Goal: Information Seeking & Learning: Learn about a topic

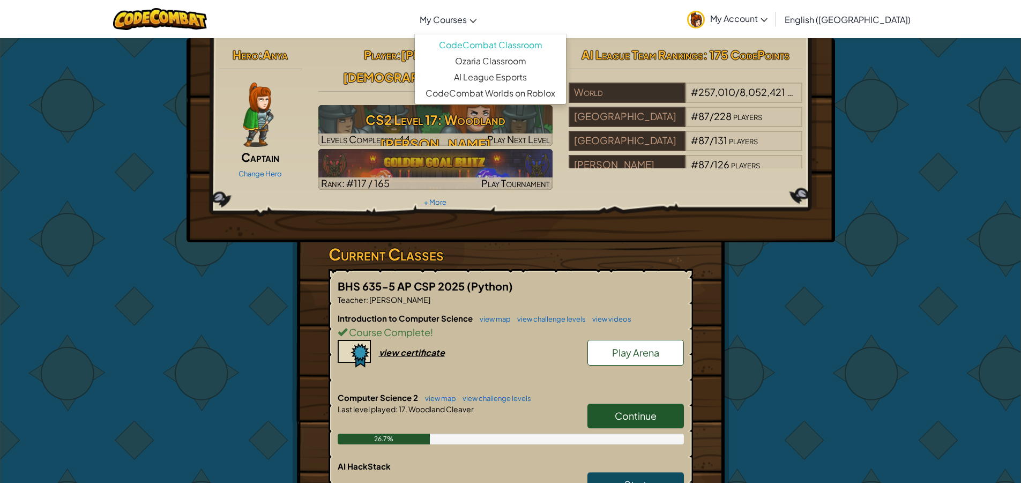
click at [482, 14] on link "My Courses" at bounding box center [448, 19] width 68 height 29
click at [497, 315] on link "view map" at bounding box center [492, 319] width 36 height 9
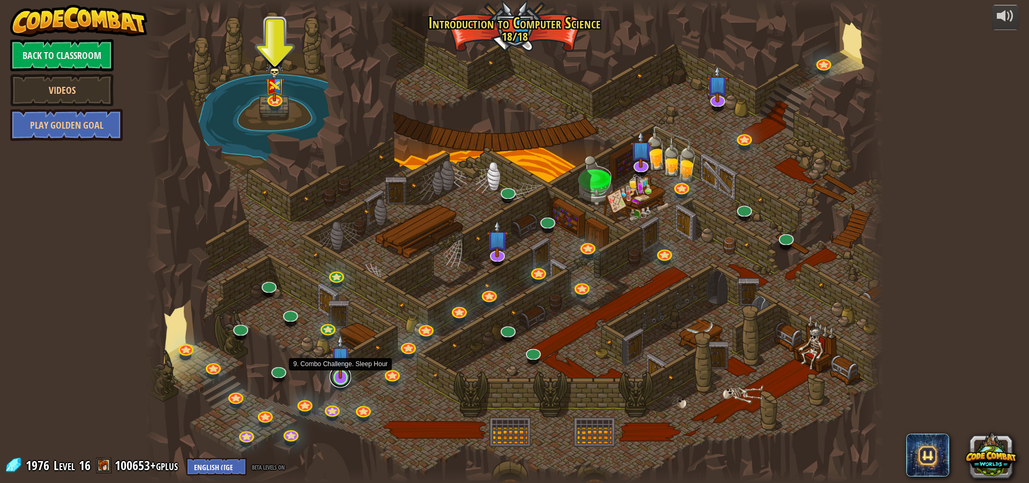
click at [349, 380] on link at bounding box center [340, 376] width 21 height 21
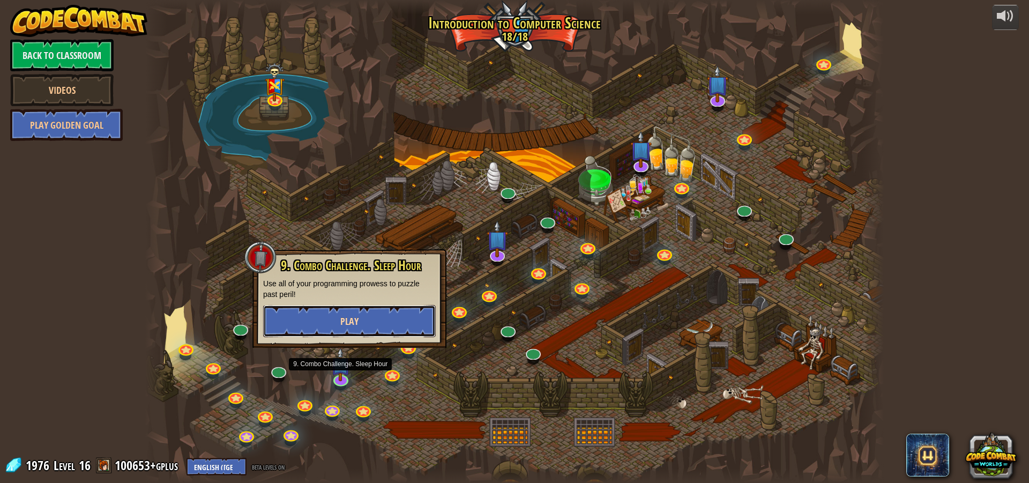
click at [311, 318] on button "Play" at bounding box center [349, 321] width 173 height 32
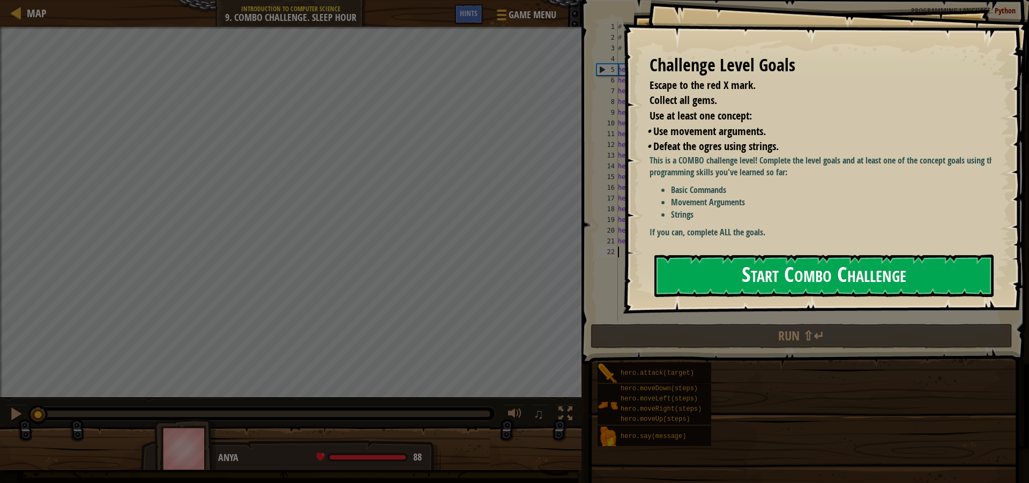
click at [794, 288] on button "Start Combo Challenge" at bounding box center [823, 276] width 339 height 42
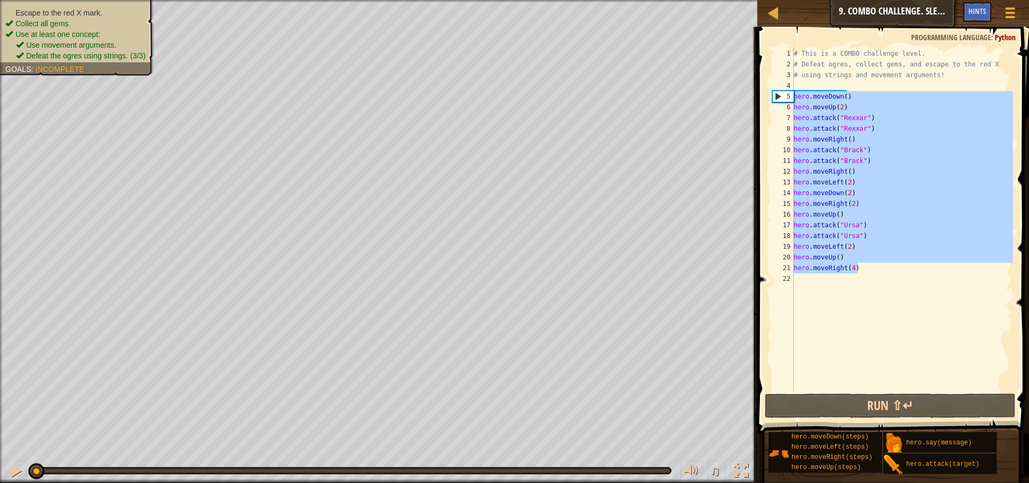
drag, startPoint x: 877, startPoint y: 272, endPoint x: 785, endPoint y: 94, distance: 200.1
click at [785, 94] on div "1 2 3 4 5 6 7 8 9 10 11 12 13 14 15 16 17 18 19 20 21 22 # This is a COMBO chal…" at bounding box center [891, 219] width 243 height 343
type textarea "hero.moveDown() hero.moveUp(2)"
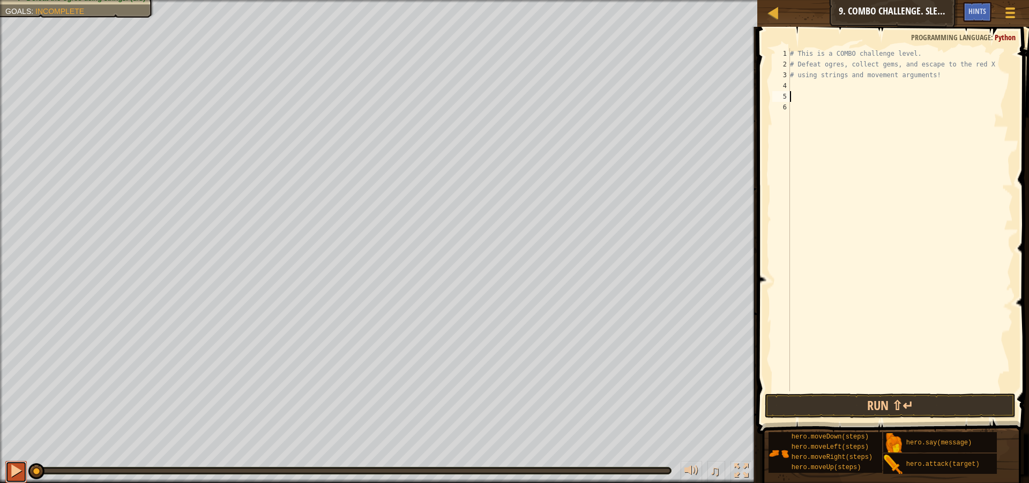
click at [18, 467] on div at bounding box center [16, 471] width 14 height 14
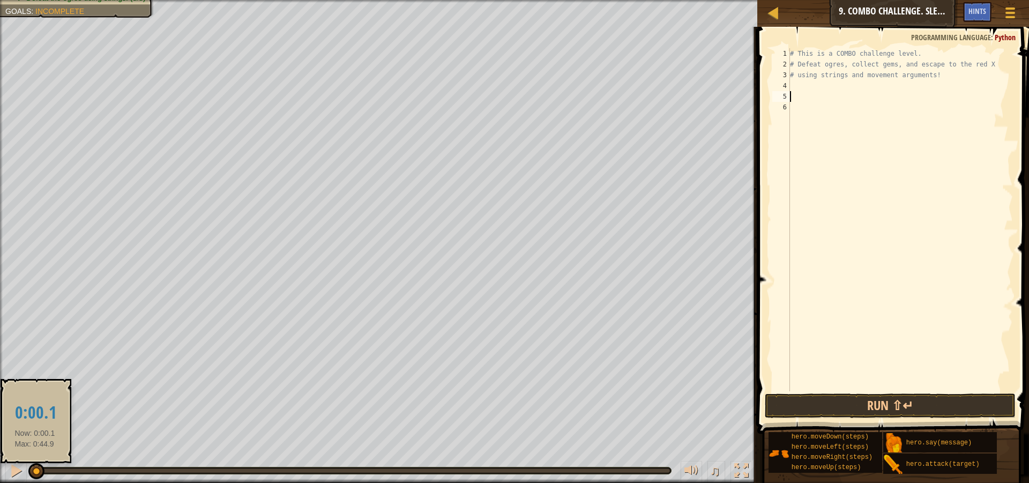
drag, startPoint x: 55, startPoint y: 473, endPoint x: 35, endPoint y: 475, distance: 19.9
click at [35, 475] on div at bounding box center [36, 471] width 16 height 16
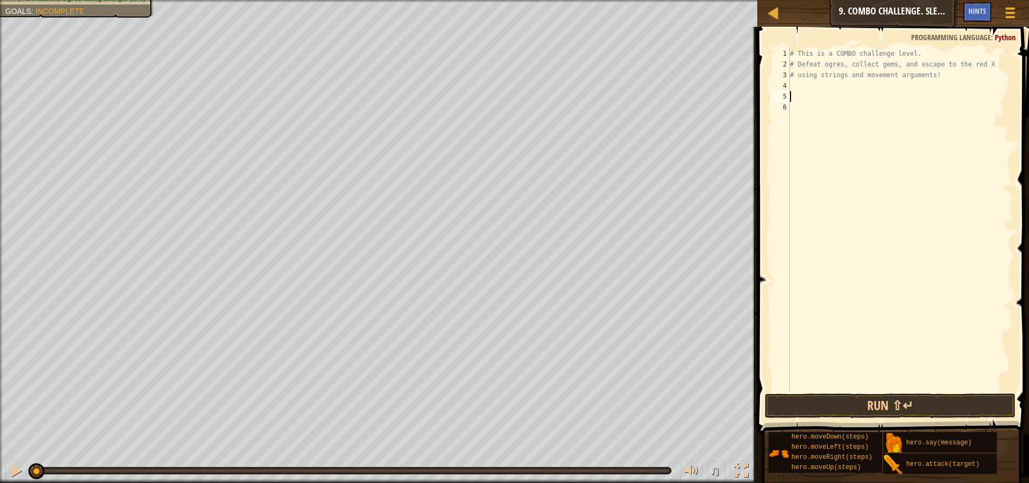
drag, startPoint x: 52, startPoint y: 471, endPoint x: 0, endPoint y: 465, distance: 52.4
click at [0, 465] on div "♫" at bounding box center [378, 468] width 757 height 32
drag, startPoint x: 946, startPoint y: 397, endPoint x: 932, endPoint y: 406, distance: 16.2
click at [946, 397] on button "Run ⇧↵" at bounding box center [890, 405] width 251 height 25
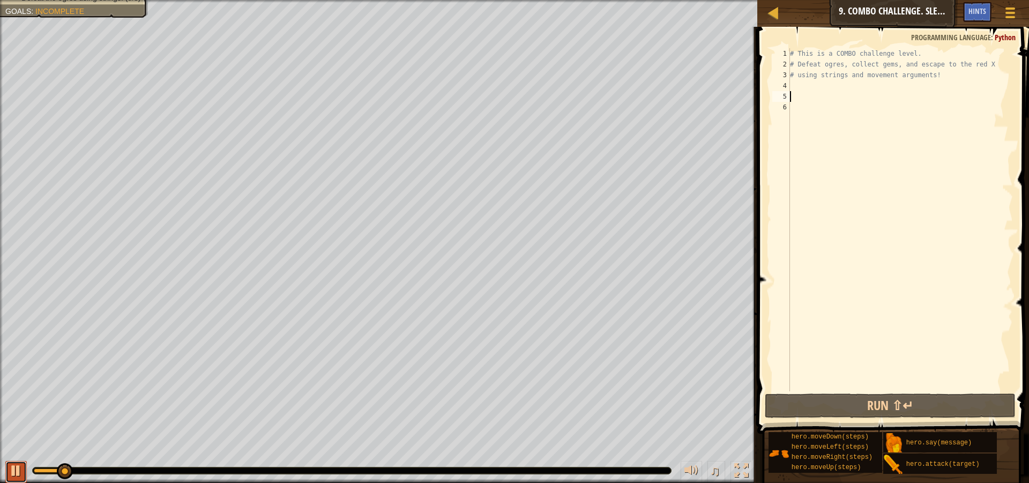
click at [20, 476] on div at bounding box center [16, 471] width 14 height 14
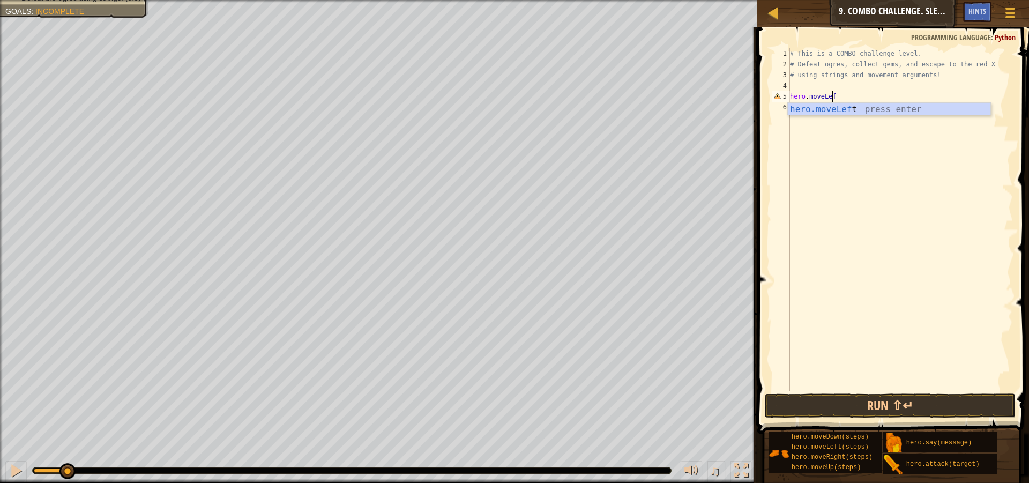
scroll to position [5, 3]
type textarea "hero.moveLeft"
click at [840, 98] on div "# This is a COMBO challenge level. # Defeat [PERSON_NAME], collect gems, and es…" at bounding box center [900, 230] width 225 height 364
type textarea "hero.moveLeft(2)"
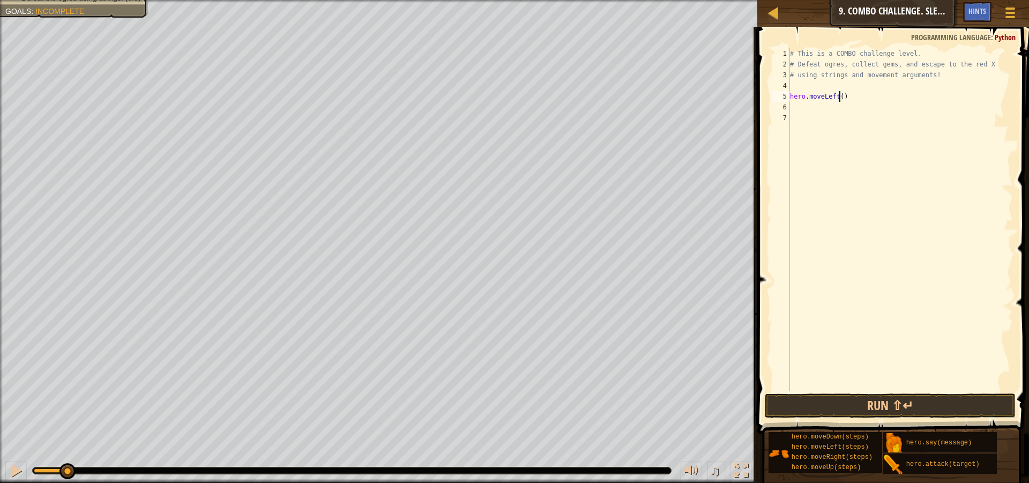
scroll to position [5, 4]
click at [836, 110] on div "# This is a COMBO challenge level. # Defeat [PERSON_NAME], collect gems, and es…" at bounding box center [900, 230] width 225 height 364
type textarea "hero.moveDown"
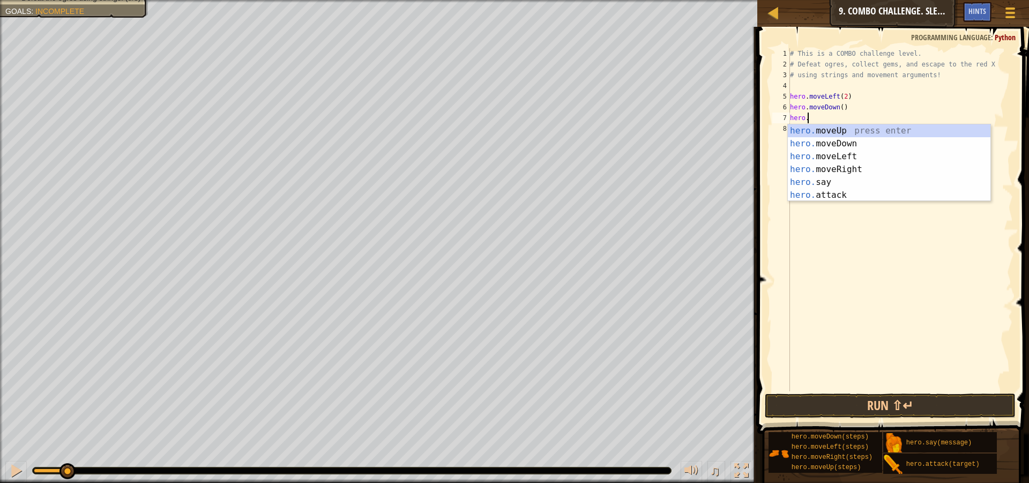
scroll to position [5, 1]
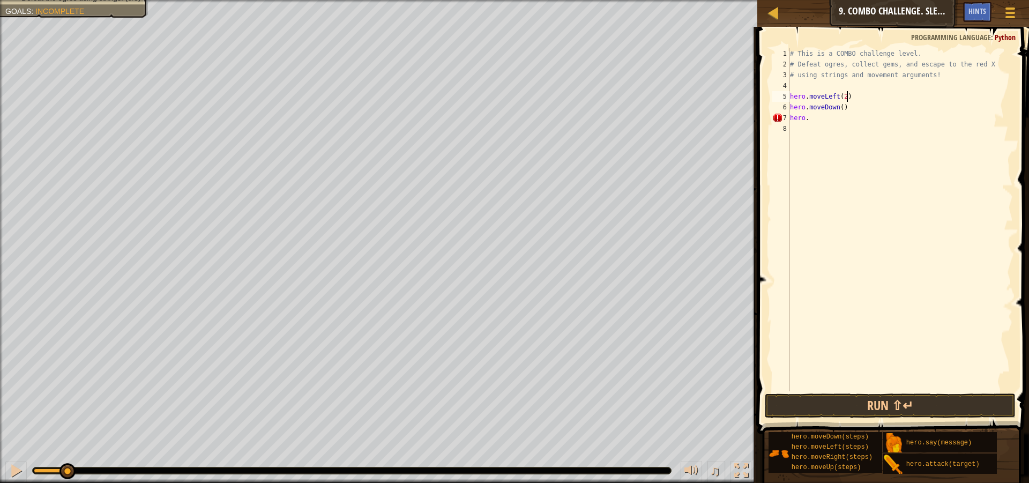
click at [866, 95] on div "# This is a COMBO challenge level. # Defeat [PERSON_NAME], collect gems, and es…" at bounding box center [900, 230] width 225 height 364
type textarea "hero.moveLeft(2)"
click at [905, 394] on button "Run ⇧↵" at bounding box center [890, 405] width 251 height 25
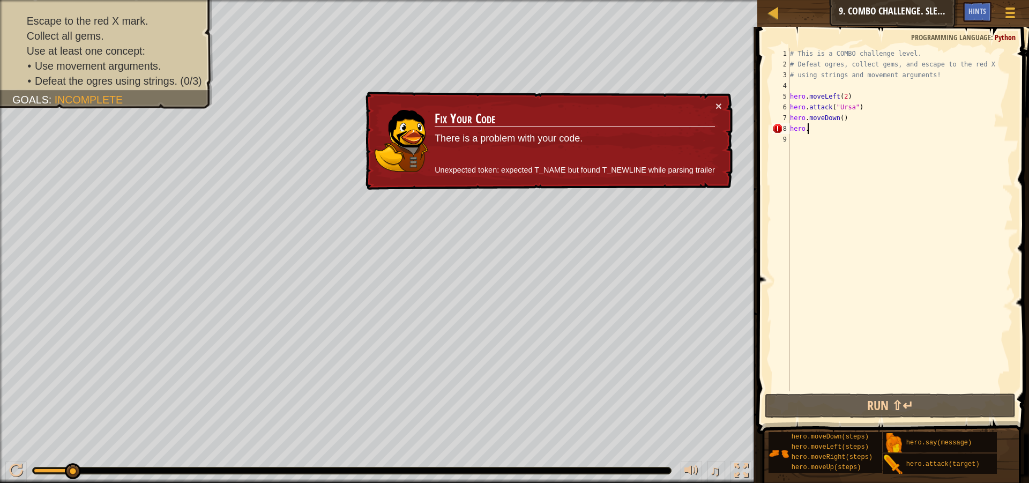
click at [846, 132] on div "# This is a COMBO challenge level. # Defeat [PERSON_NAME], collect gems, and es…" at bounding box center [900, 230] width 225 height 364
click at [879, 109] on div "# This is a COMBO challenge level. # Defeat [PERSON_NAME], collect gems, and es…" at bounding box center [900, 230] width 225 height 364
click at [716, 101] on button "×" at bounding box center [718, 105] width 6 height 11
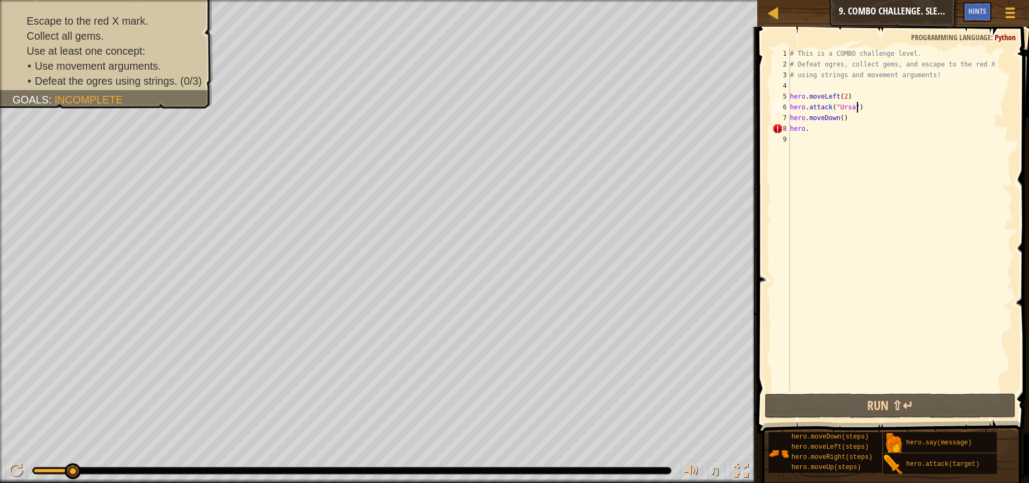
click at [871, 131] on div "# This is a COMBO challenge level. # Defeat [PERSON_NAME], collect gems, and es…" at bounding box center [900, 230] width 225 height 364
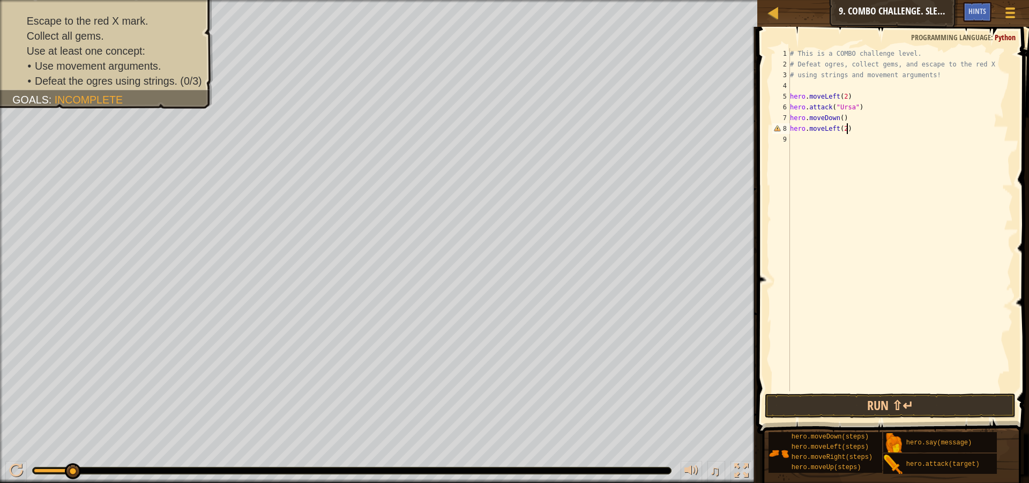
scroll to position [5, 4]
click at [935, 400] on button "Run ⇧↵" at bounding box center [890, 405] width 251 height 25
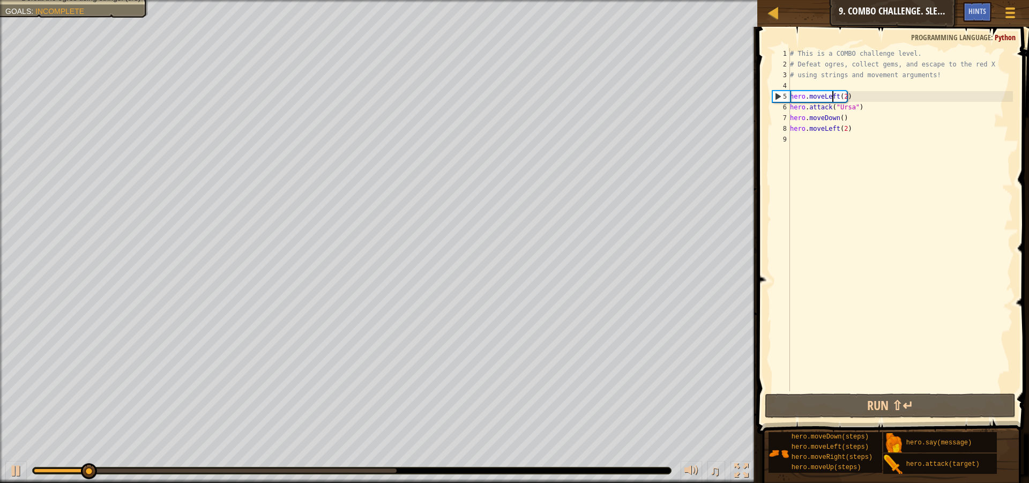
click at [831, 97] on div "# This is a COMBO challenge level. # Defeat [PERSON_NAME], collect gems, and es…" at bounding box center [900, 230] width 225 height 364
click at [834, 97] on div "# This is a COMBO challenge level. # Defeat [PERSON_NAME], collect gems, and es…" at bounding box center [900, 230] width 225 height 364
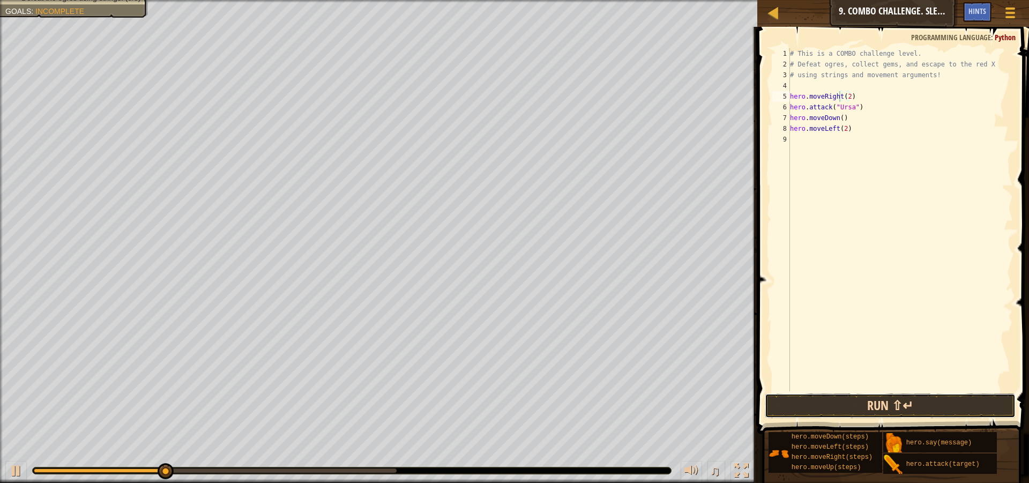
click at [930, 404] on button "Run ⇧↵" at bounding box center [890, 405] width 251 height 25
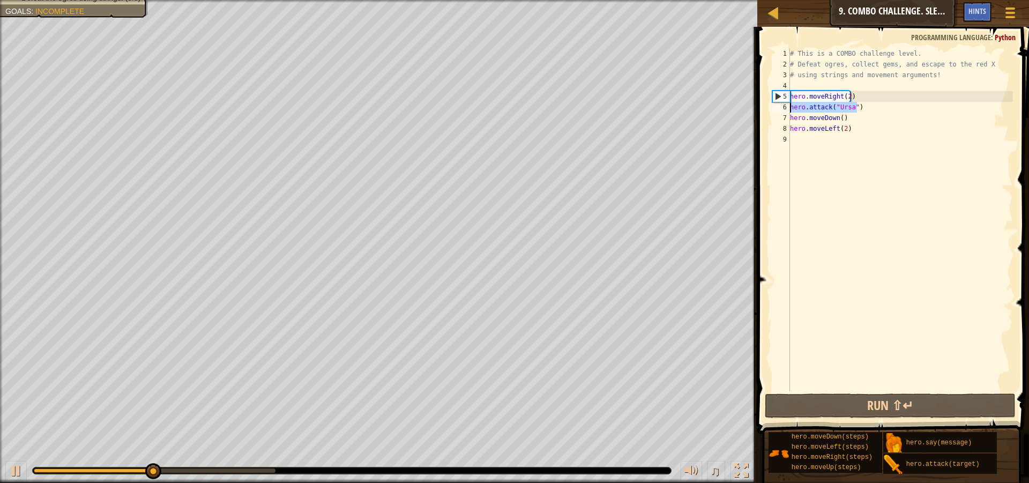
drag, startPoint x: 861, startPoint y: 107, endPoint x: 788, endPoint y: 111, distance: 73.0
click at [788, 111] on div "hero.moveRight(2) 1 2 3 4 5 6 7 8 9 # This is a COMBO challenge level. # Defeat…" at bounding box center [891, 219] width 243 height 343
type textarea "hero.attack("Ursa")"
click at [948, 105] on div "# This is a COMBO challenge level. # Defeat [PERSON_NAME], collect gems, and es…" at bounding box center [900, 219] width 225 height 343
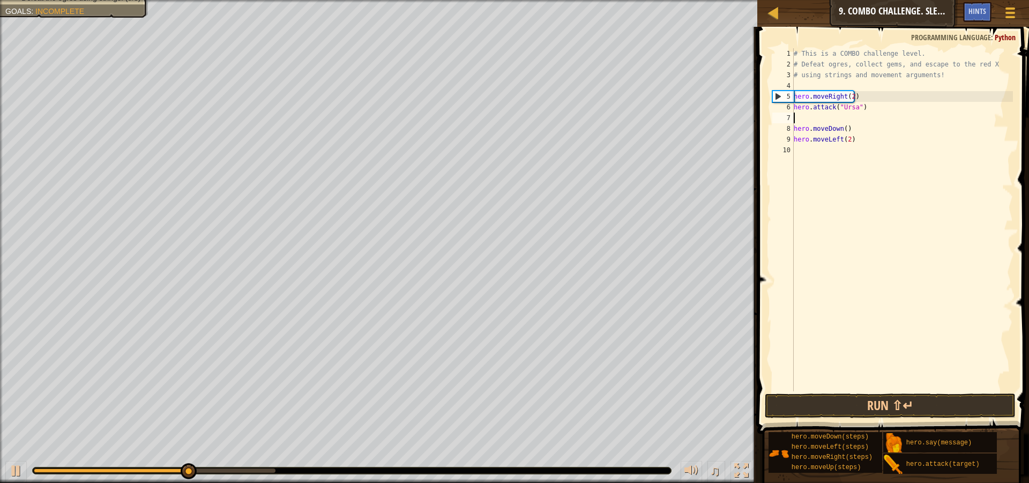
paste textarea "hero.attack("Ursa")"
click at [864, 143] on div "# This is a COMBO challenge level. # Defeat [PERSON_NAME], collect gems, and es…" at bounding box center [902, 230] width 222 height 364
type textarea "hero.moveLeft(2)"
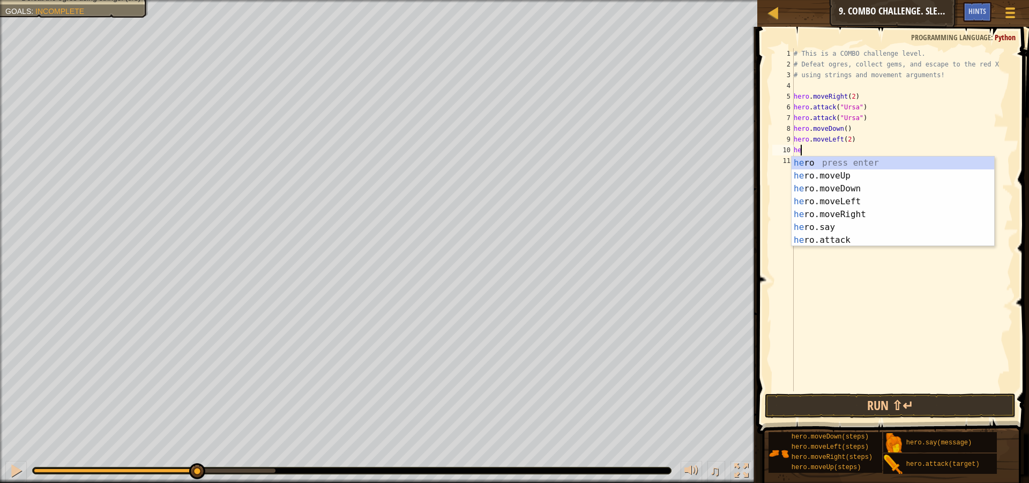
scroll to position [5, 1]
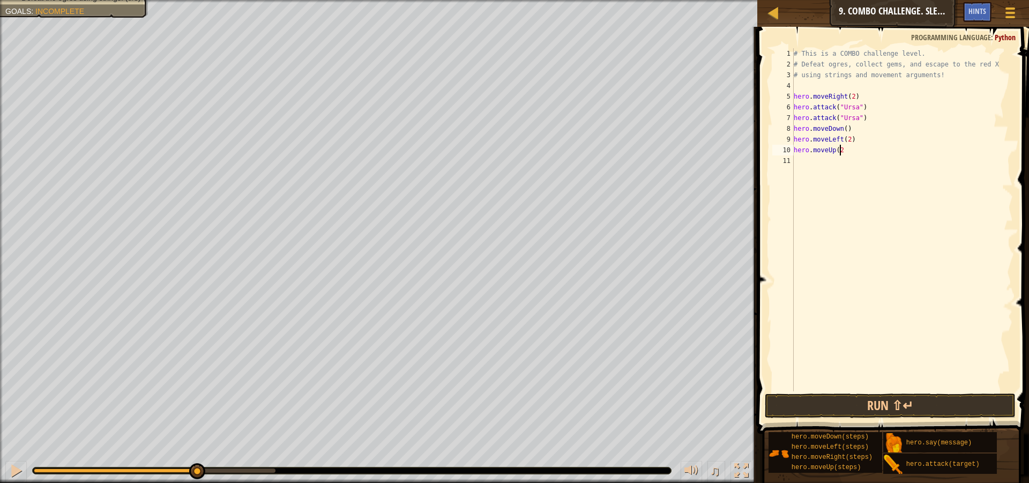
type textarea "hero.moveUp(2)"
click at [851, 164] on div "# This is a COMBO challenge level. # Defeat [PERSON_NAME], collect gems, and es…" at bounding box center [902, 230] width 222 height 364
type textarea "hero.attack("Rexxar")"
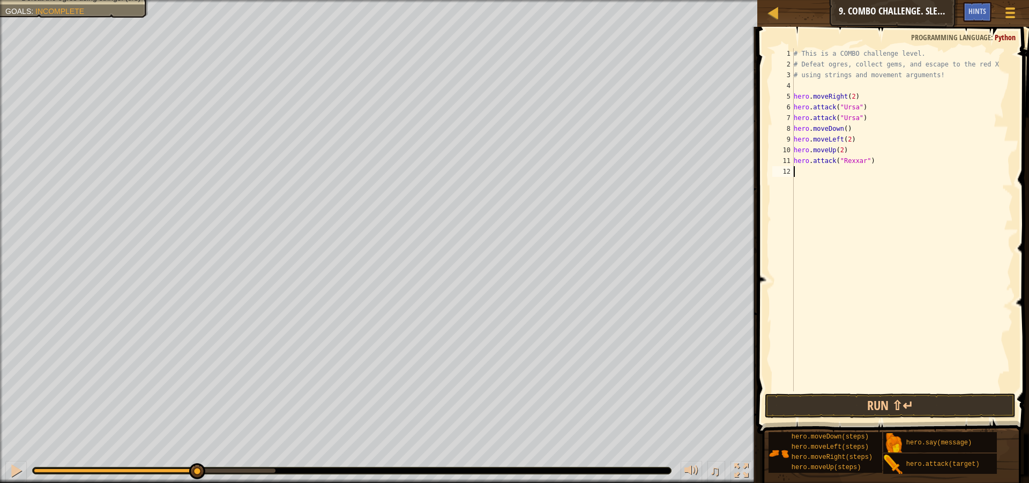
drag, startPoint x: 933, startPoint y: 177, endPoint x: 927, endPoint y: 167, distance: 12.5
click at [934, 174] on div "# This is a COMBO challenge level. # Defeat [PERSON_NAME], collect gems, and es…" at bounding box center [902, 230] width 222 height 364
drag, startPoint x: 894, startPoint y: 159, endPoint x: 780, endPoint y: 164, distance: 113.7
click at [780, 164] on div "1 2 3 4 5 6 7 8 9 10 11 12 # This is a COMBO challenge level. # Defeat [PERSON_…" at bounding box center [891, 219] width 243 height 343
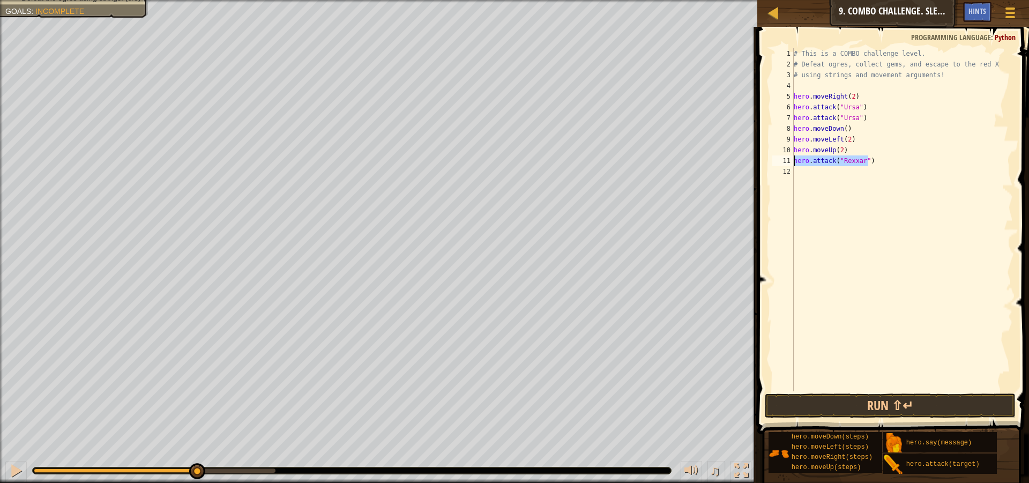
type textarea "hero.attack("Rexxar")"
click at [921, 156] on div "# This is a COMBO challenge level. # Defeat [PERSON_NAME], collect gems, and es…" at bounding box center [901, 219] width 221 height 343
paste textarea "hero.attack("Rexxar")"
type textarea "hero.attack("Rexxar")"
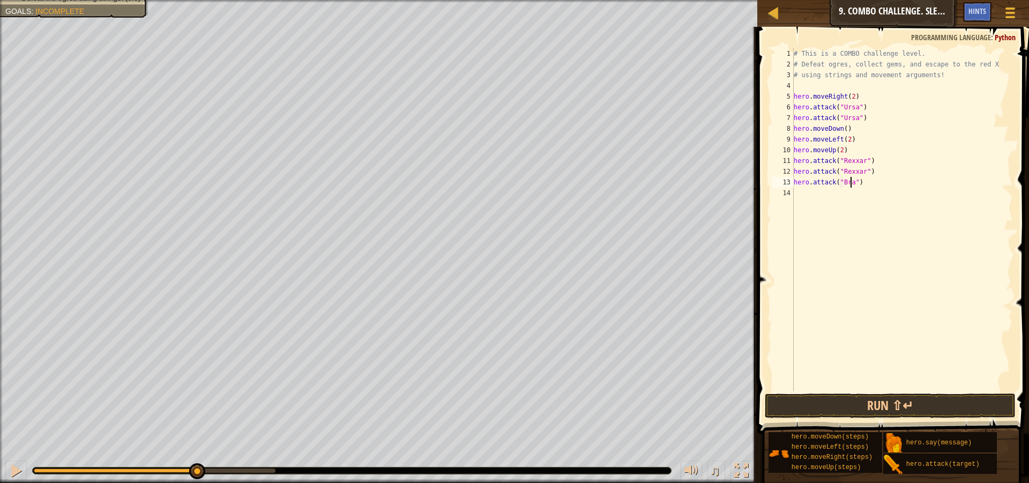
type textarea "hero.attack("Brack")"
drag, startPoint x: 884, startPoint y: 185, endPoint x: 794, endPoint y: 184, distance: 90.6
click at [794, 184] on div "# This is a COMBO challenge level. # Defeat [PERSON_NAME], collect gems, and es…" at bounding box center [902, 230] width 222 height 364
click at [931, 188] on div "# This is a COMBO challenge level. # Defeat [PERSON_NAME], collect gems, and es…" at bounding box center [902, 230] width 222 height 364
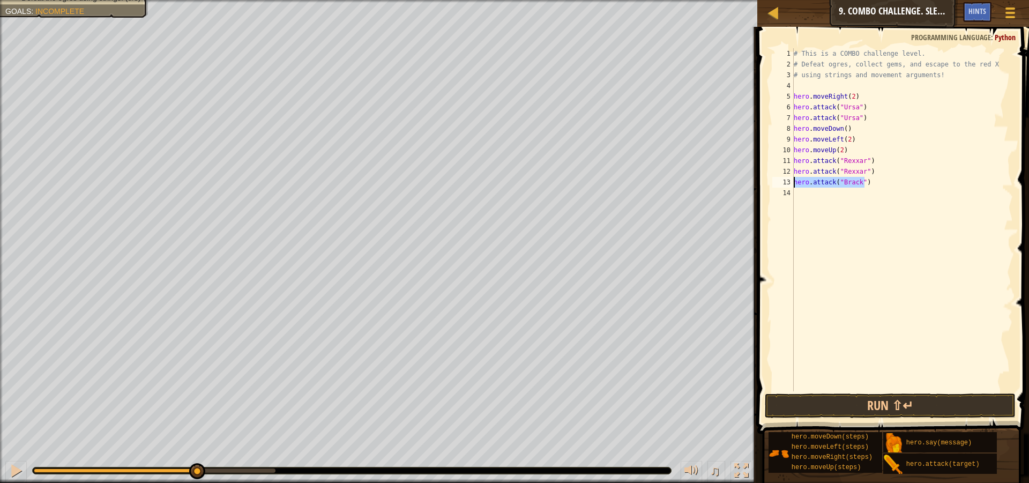
scroll to position [5, 0]
paste textarea "hero.attack("Brack")"
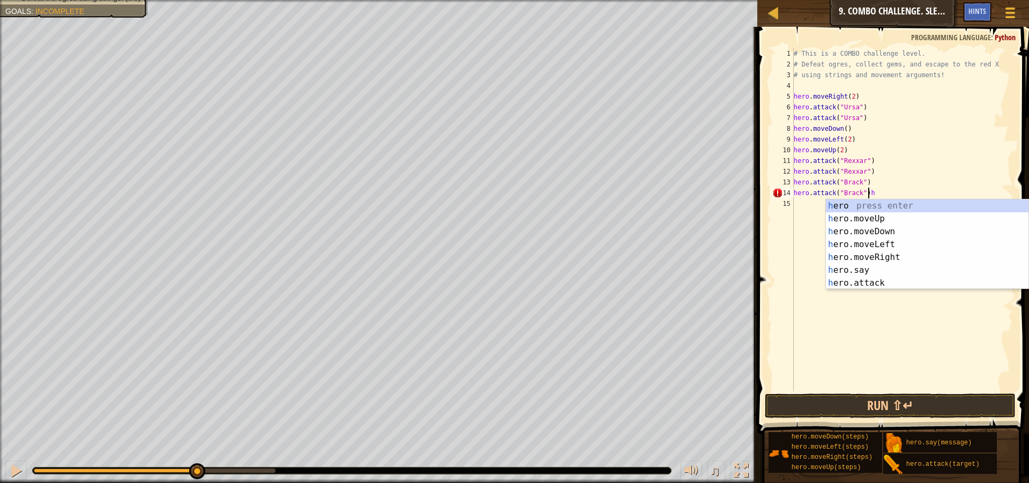
type textarea "hero.attack("Brack")"
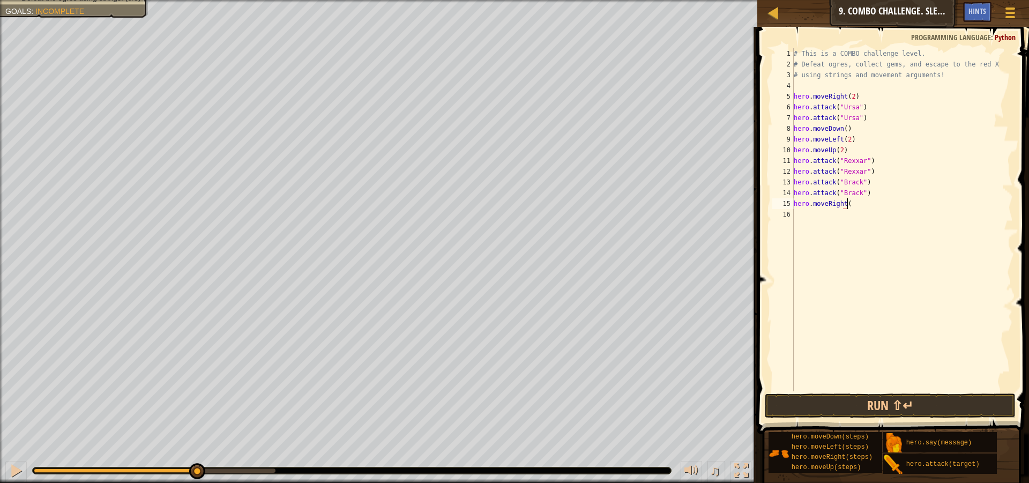
scroll to position [5, 4]
type textarea "hero.moveRight(2)"
click at [914, 399] on button "Run ⇧↵" at bounding box center [890, 405] width 251 height 25
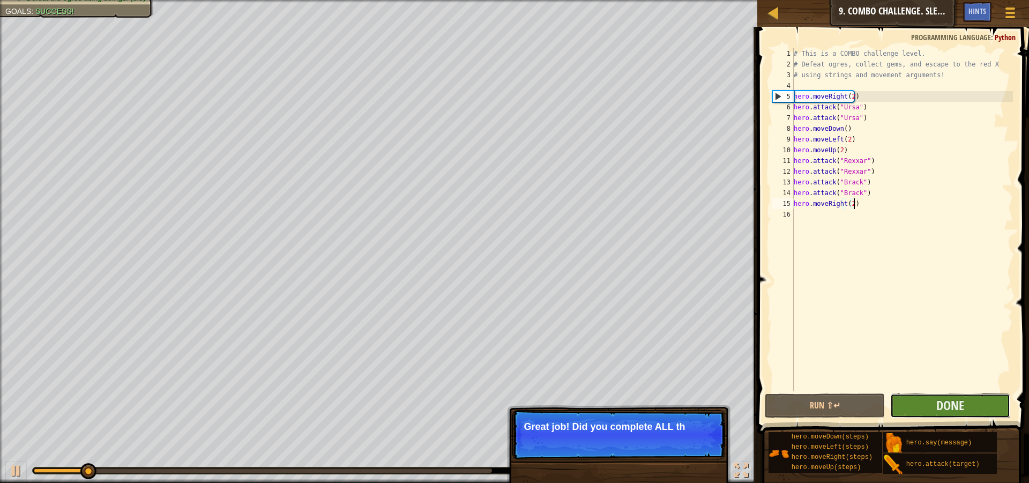
click at [936, 413] on button "Done" at bounding box center [950, 405] width 120 height 25
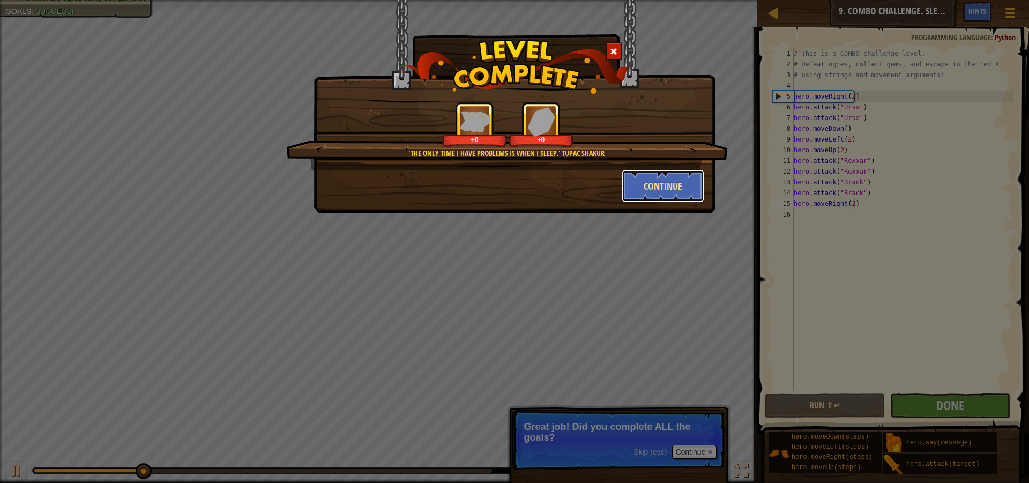
click at [683, 195] on button "Continue" at bounding box center [663, 186] width 83 height 32
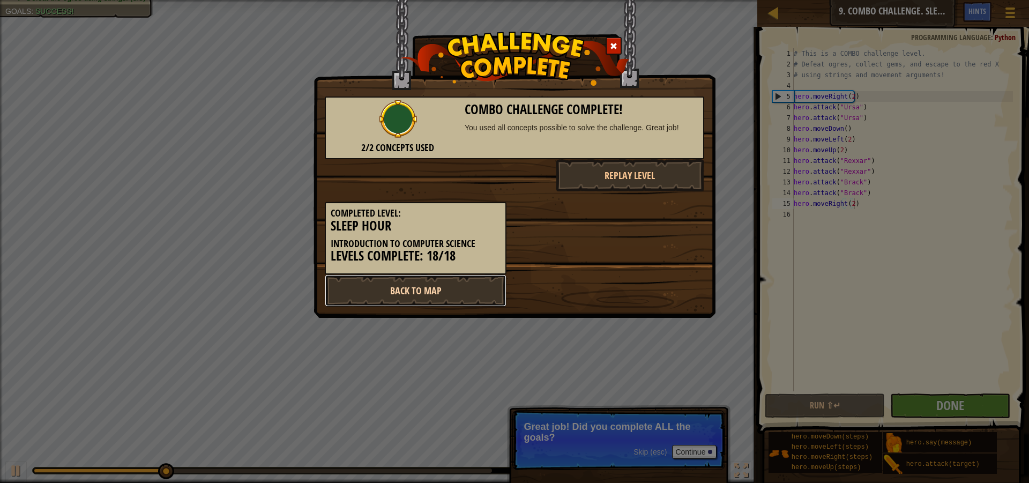
click at [436, 282] on link "Back to Map" at bounding box center [416, 290] width 182 height 32
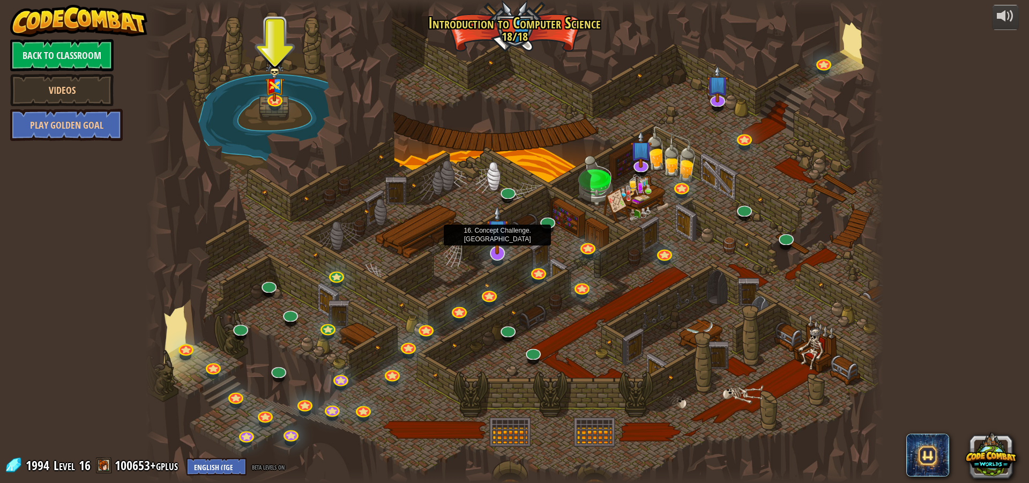
click at [500, 253] on img at bounding box center [497, 229] width 21 height 49
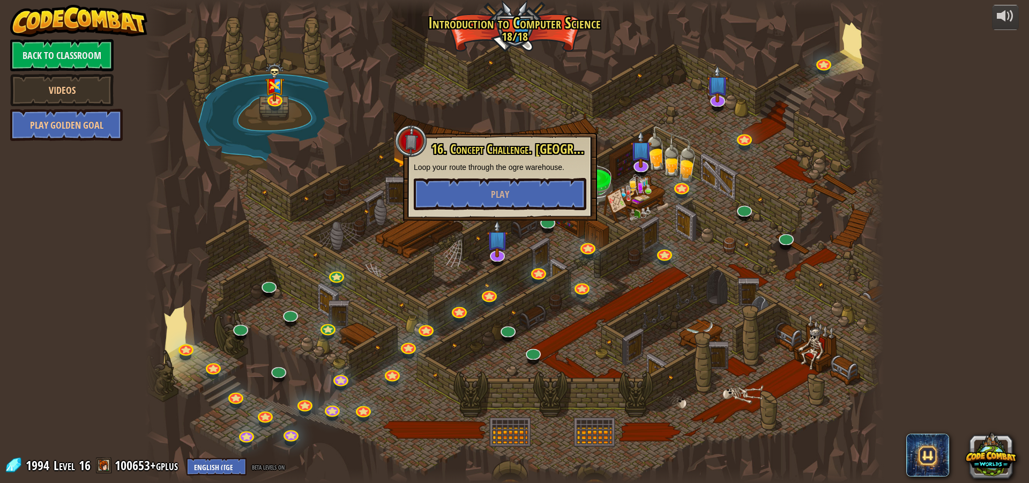
click at [646, 335] on div at bounding box center [514, 241] width 738 height 483
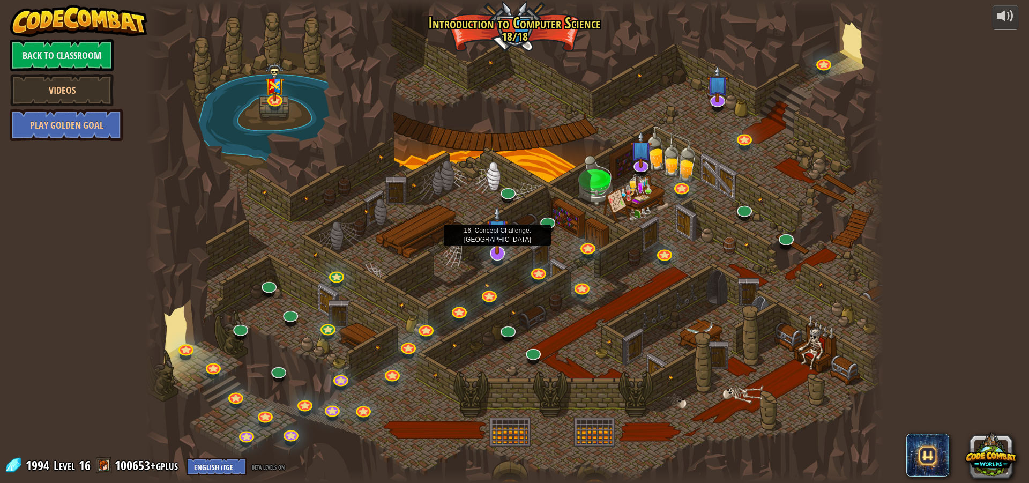
click at [502, 254] on img at bounding box center [497, 229] width 21 height 49
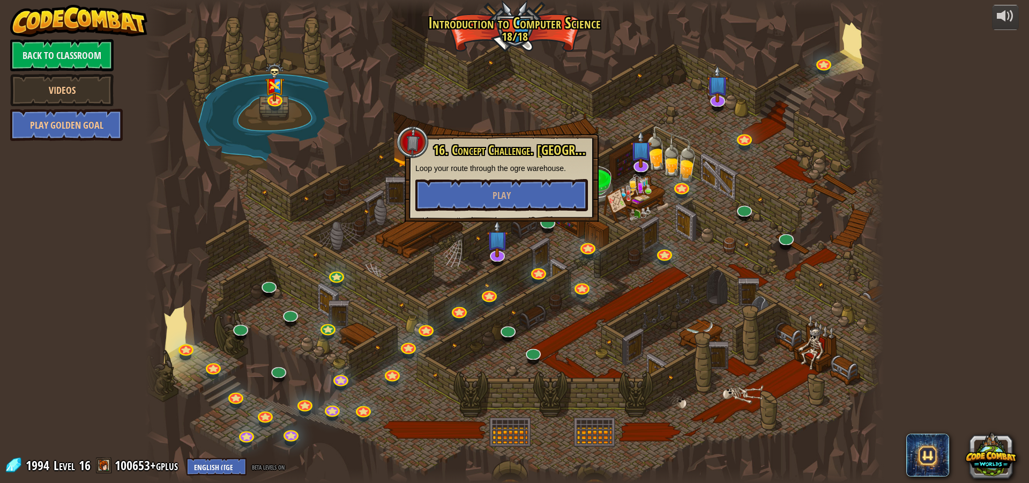
click at [507, 288] on div at bounding box center [514, 241] width 738 height 483
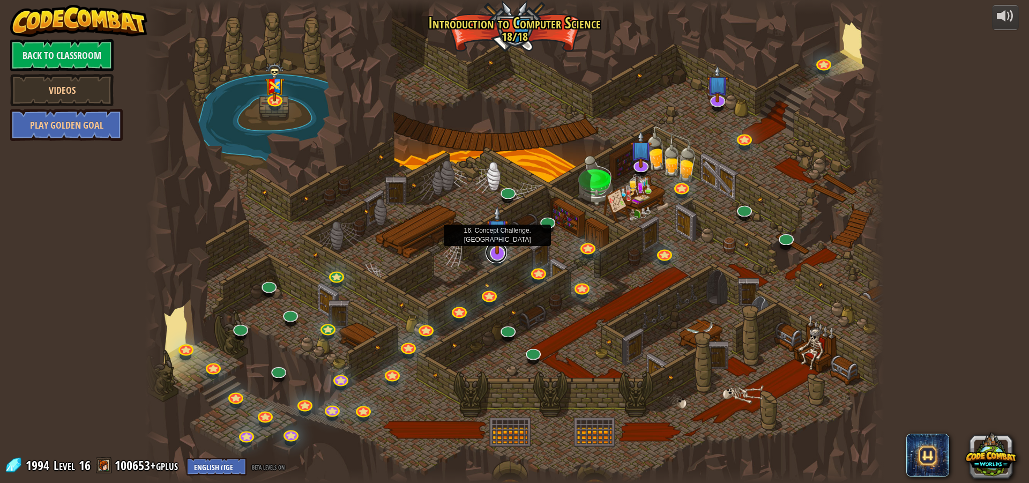
click at [499, 259] on link at bounding box center [496, 252] width 21 height 21
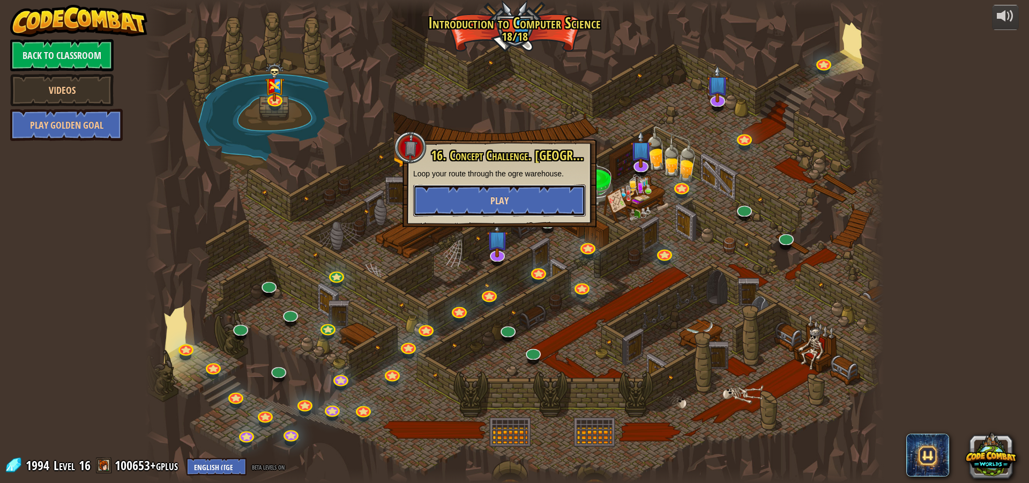
click at [529, 200] on button "Play" at bounding box center [499, 200] width 173 height 32
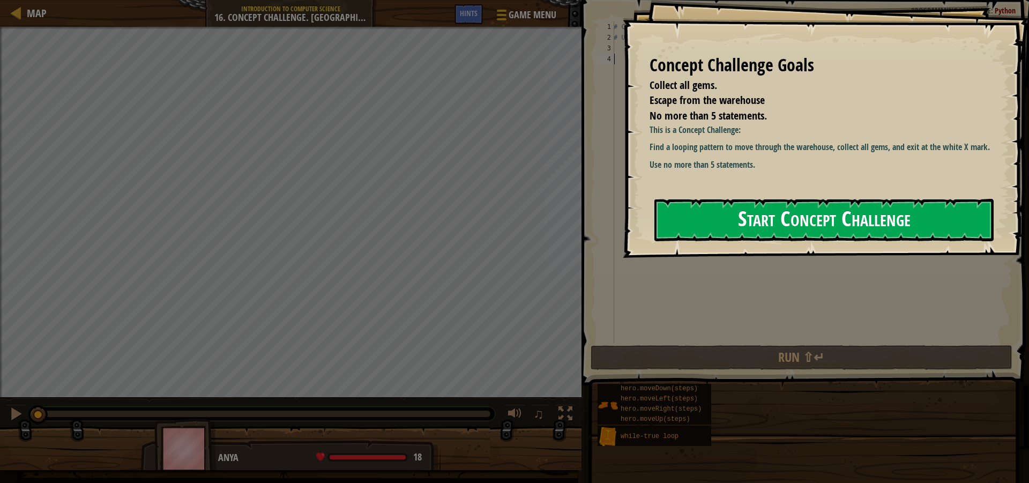
click at [818, 227] on button "Start Concept Challenge" at bounding box center [823, 220] width 339 height 42
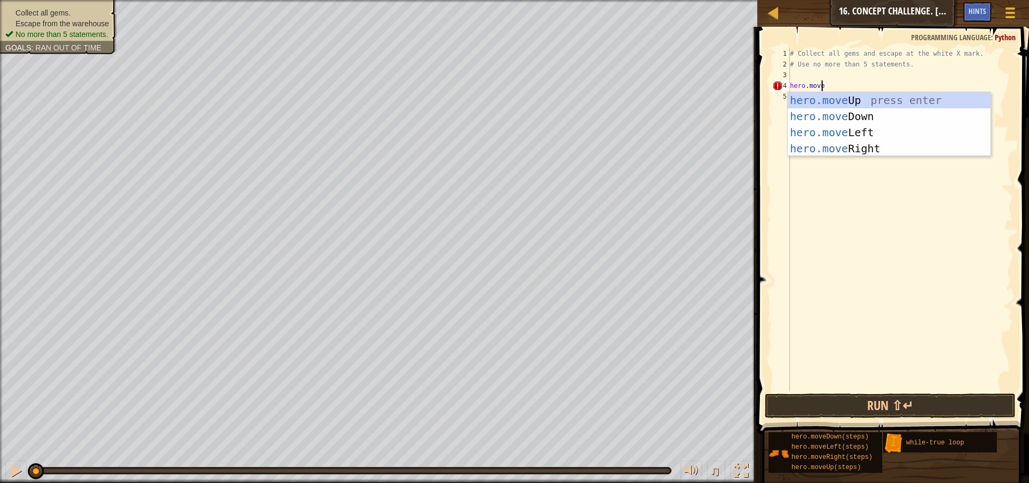
scroll to position [5, 3]
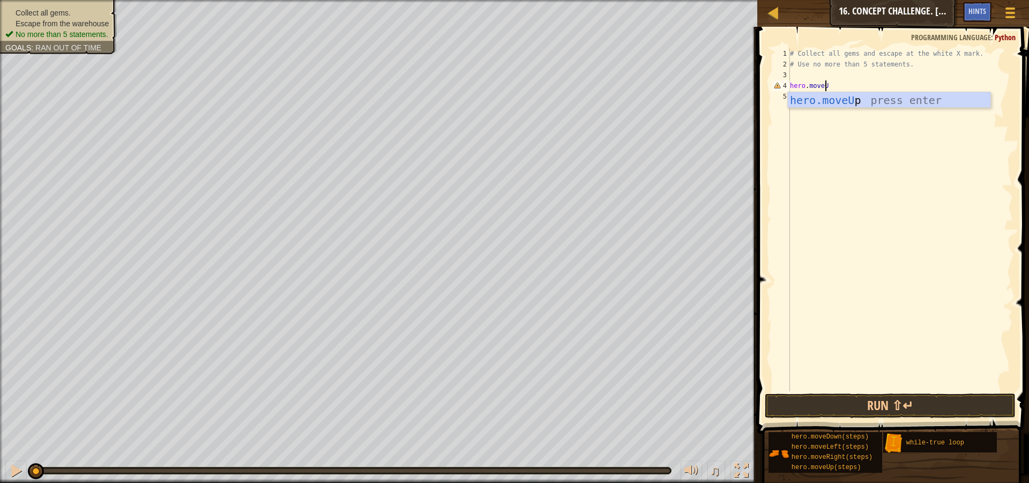
type textarea "hero.moveUp"
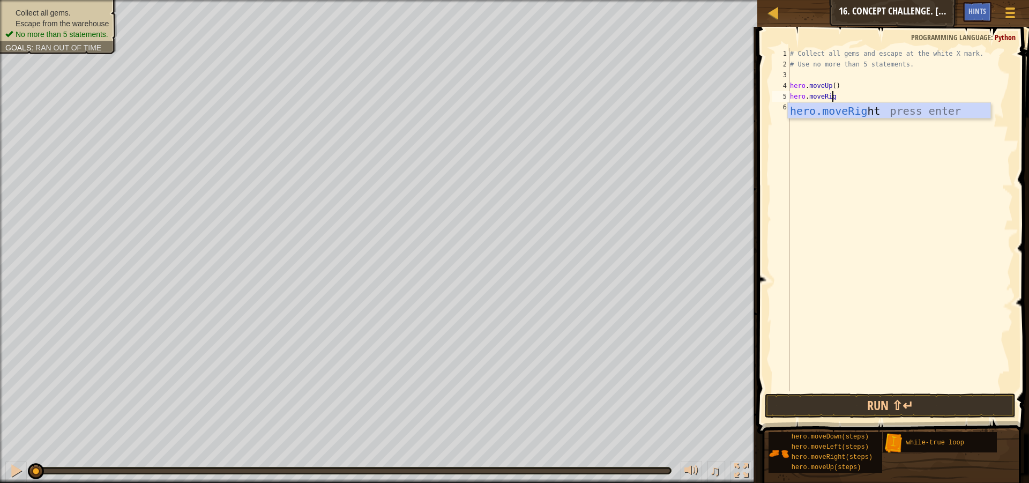
scroll to position [5, 4]
type textarea "hero.moveRight"
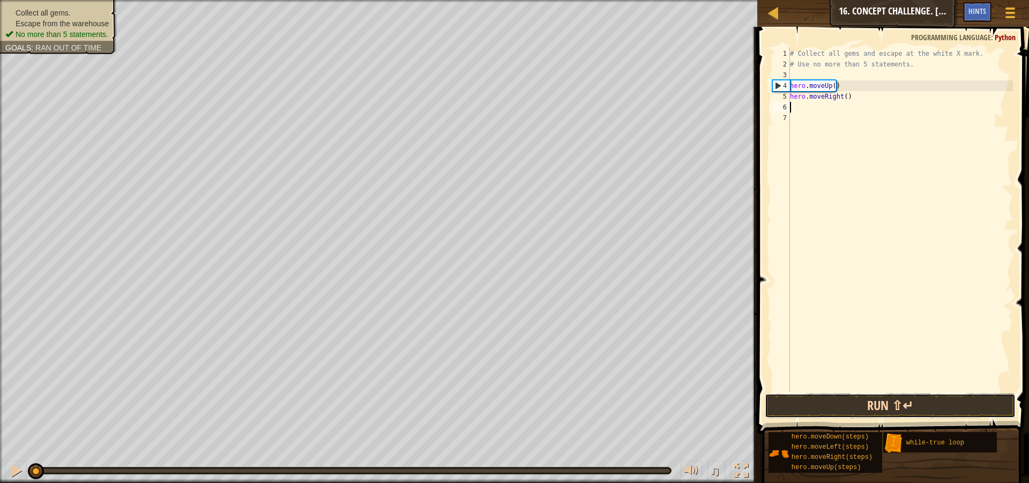
click at [879, 402] on button "Run ⇧↵" at bounding box center [890, 405] width 251 height 25
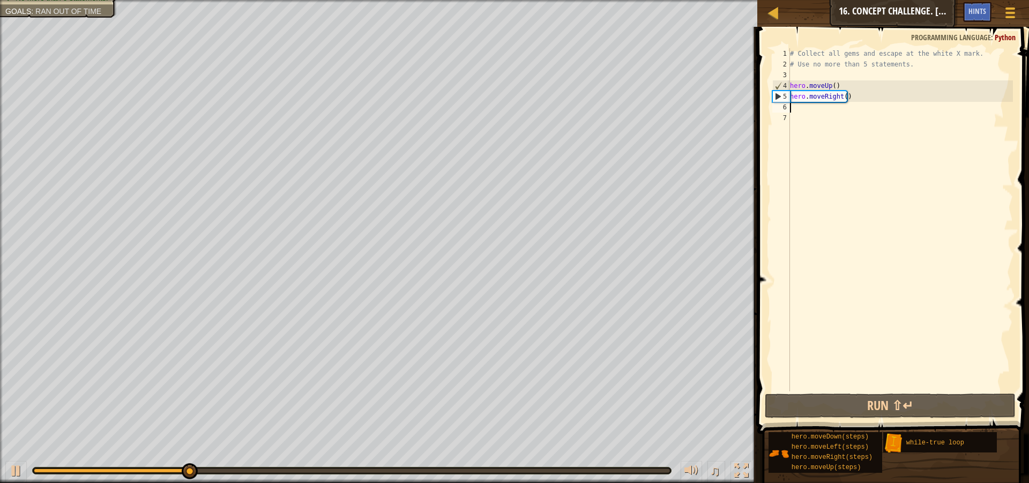
click at [835, 88] on div "# Collect all gems and escape at the white X mark. # Use no more than 5 stateme…" at bounding box center [900, 230] width 225 height 364
click at [831, 87] on div "# Collect all gems and escape at the white X mark. # Use no more than 5 stateme…" at bounding box center [900, 230] width 225 height 364
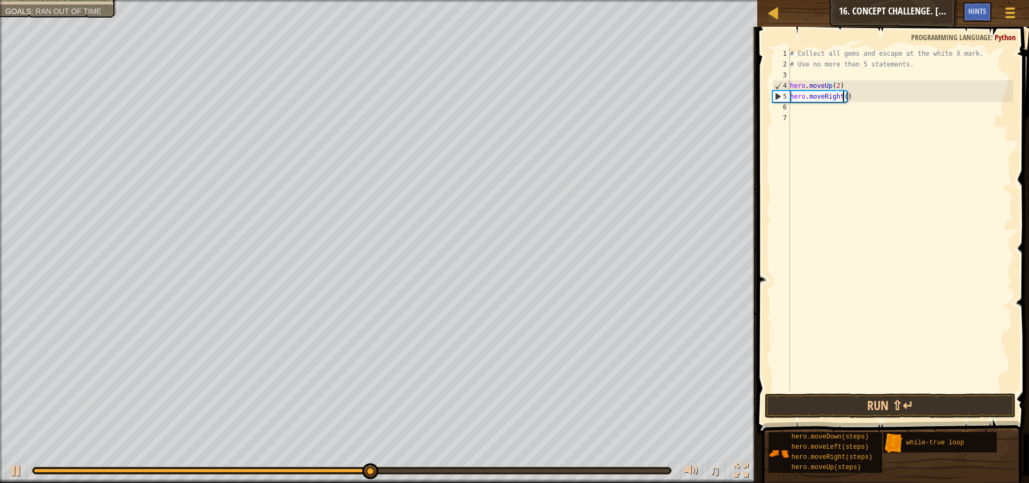
click at [842, 96] on div "# Collect all gems and escape at the white X mark. # Use no more than 5 stateme…" at bounding box center [900, 230] width 225 height 364
type textarea "hero.moveRight()"
click at [902, 400] on button "Run ⇧↵" at bounding box center [890, 405] width 251 height 25
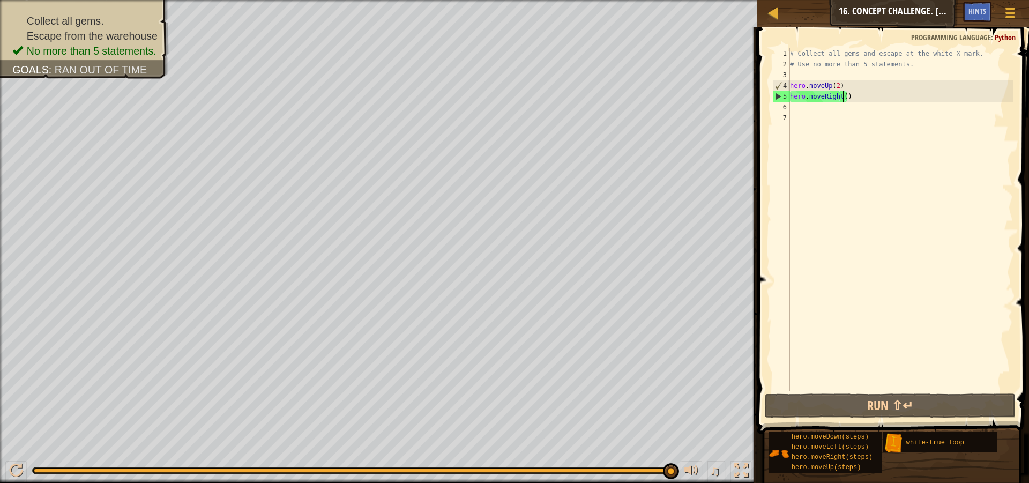
click at [866, 71] on div "# Collect all gems and escape at the white X mark. # Use no more than 5 stateme…" at bounding box center [900, 230] width 225 height 364
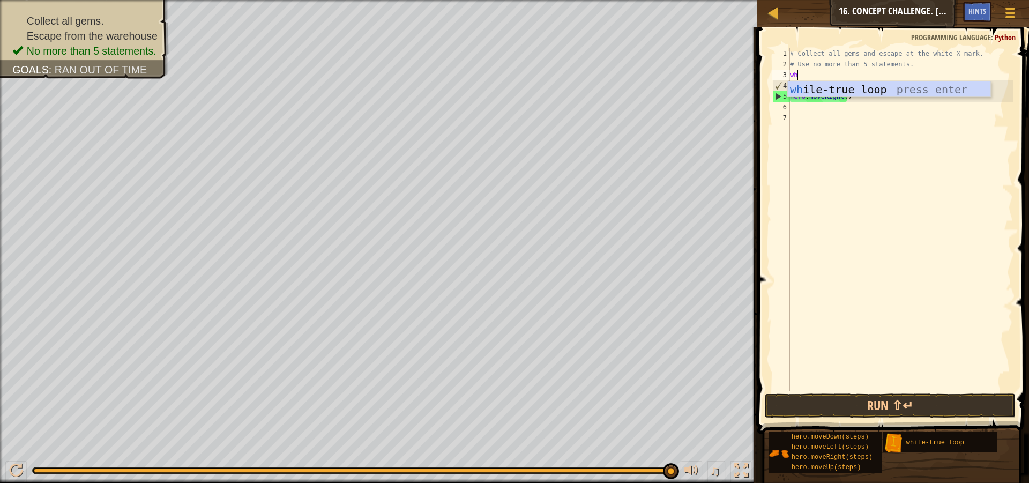
type textarea "while"
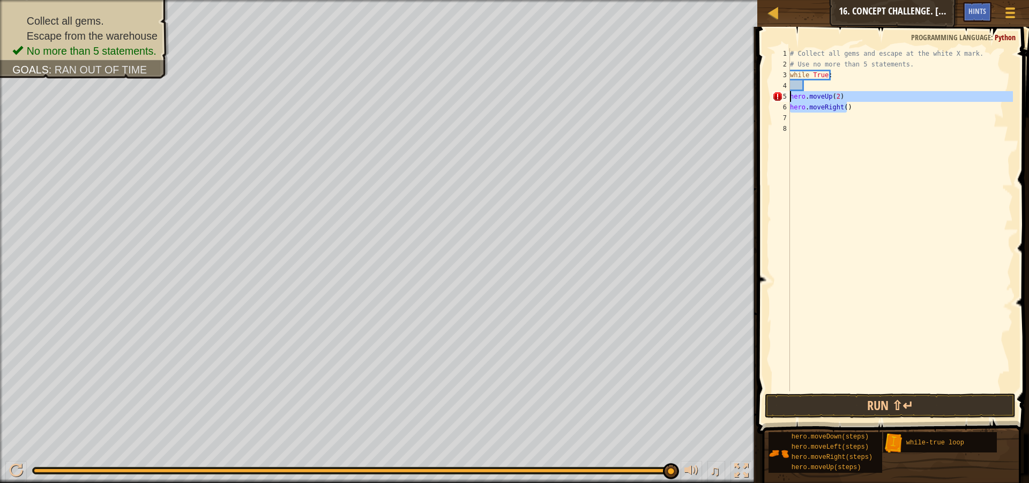
drag, startPoint x: 879, startPoint y: 106, endPoint x: 787, endPoint y: 96, distance: 92.7
click at [787, 96] on div "1 2 3 4 5 6 7 8 # Collect all gems and escape at the white X mark. # Use no mor…" at bounding box center [891, 219] width 243 height 343
type textarea "hero.moveUp(2) hero.moveRight()"
click at [862, 85] on div "# Collect all gems and escape at the white X mark. # Use no more than 5 stateme…" at bounding box center [900, 230] width 225 height 364
paste textarea "hero.moveRight()"
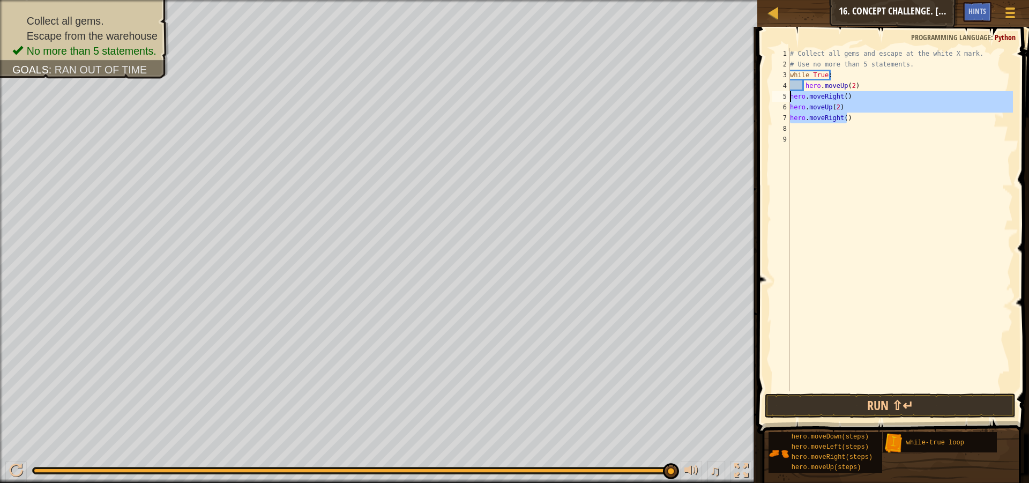
drag, startPoint x: 863, startPoint y: 118, endPoint x: 786, endPoint y: 98, distance: 79.8
click at [786, 98] on div "hero.moveRight() 1 2 3 4 5 6 7 8 9 # Collect all gems and escape at the white X…" at bounding box center [891, 219] width 243 height 343
type textarea "hero.moveRight() hero.moveUp(2)"
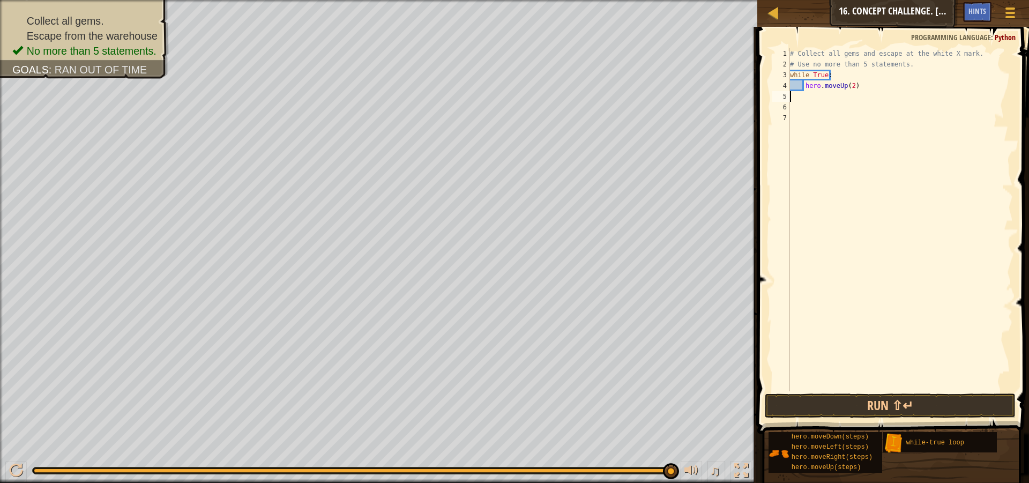
type textarea "hero.moveUp(2)"
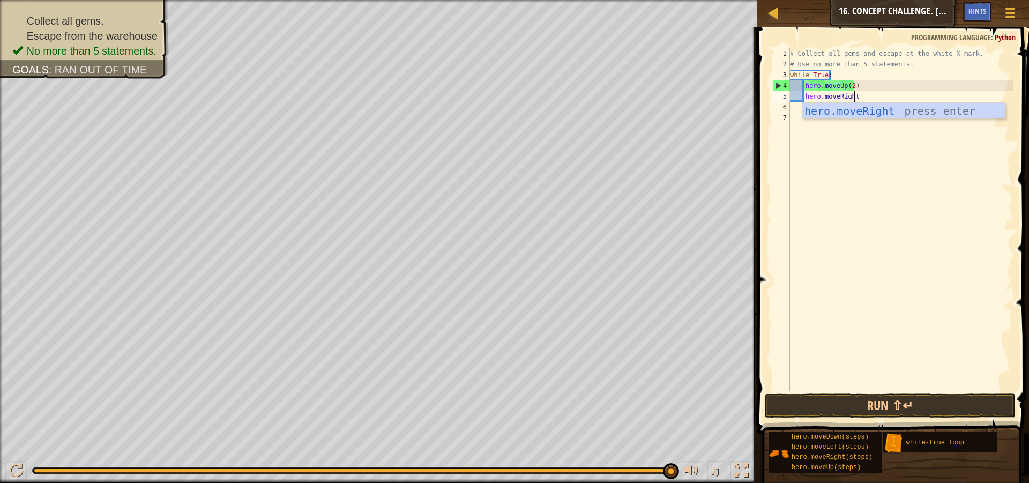
scroll to position [5, 5]
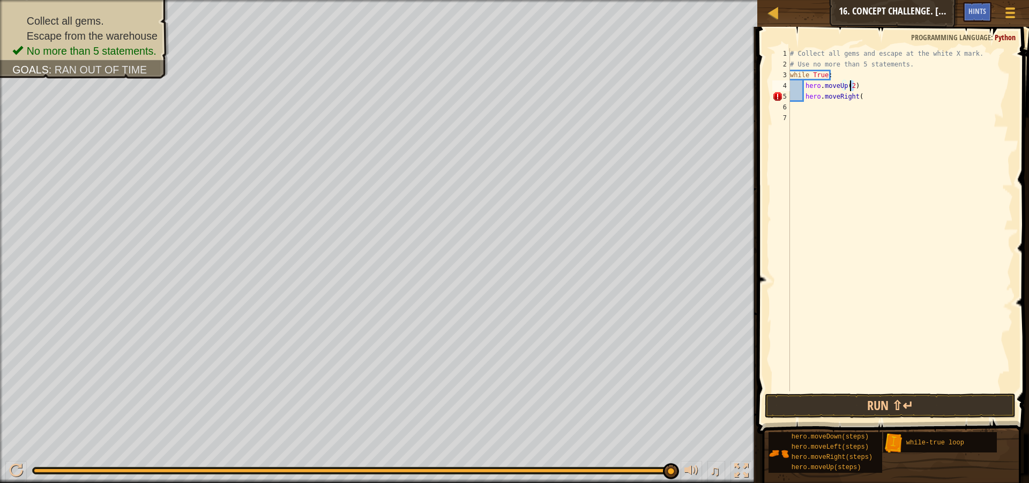
drag, startPoint x: 852, startPoint y: 91, endPoint x: 847, endPoint y: 88, distance: 5.5
click at [847, 88] on div "# Collect all gems and escape at the white X mark. # Use no more than 5 stateme…" at bounding box center [900, 230] width 225 height 364
click at [847, 88] on div "# Collect all gems and escape at the white X mark. # Use no more than 5 stateme…" at bounding box center [900, 219] width 225 height 343
click at [848, 88] on div "# Collect all gems and escape at the white X mark. # Use no more than 5 stateme…" at bounding box center [900, 230] width 225 height 364
click at [850, 89] on div "# Collect all gems and escape at the white X mark. # Use no more than 5 stateme…" at bounding box center [900, 219] width 225 height 343
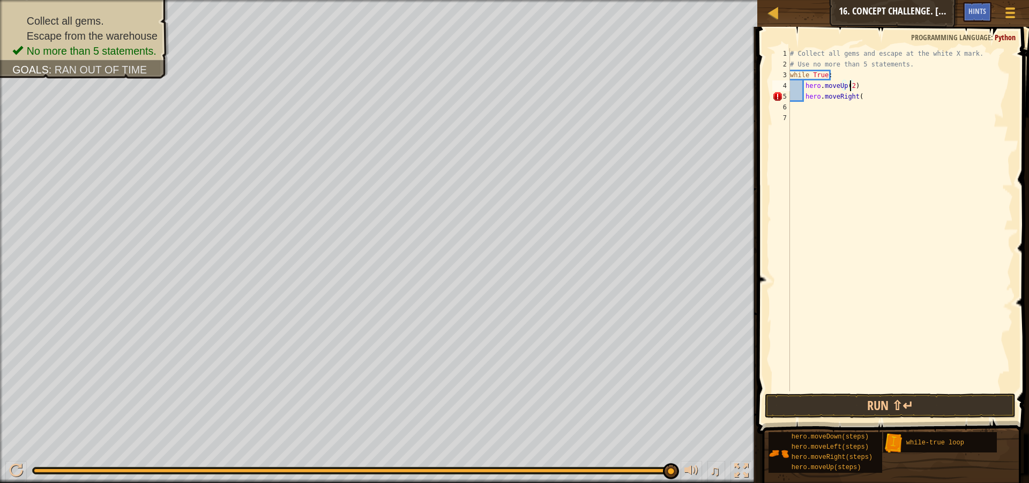
scroll to position [5, 4]
click at [925, 405] on button "Run ⇧↵" at bounding box center [890, 405] width 251 height 25
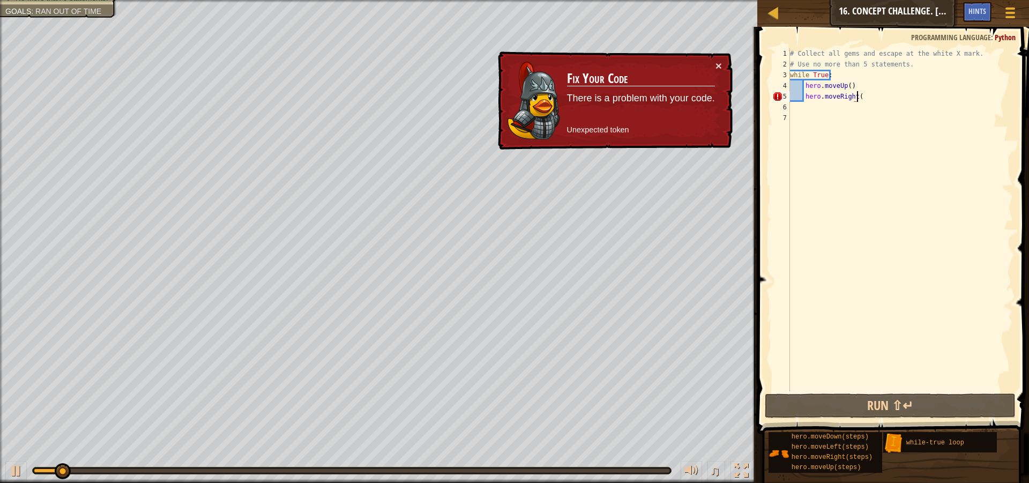
click at [868, 93] on div "# Collect all gems and escape at the white X mark. # Use no more than 5 stateme…" at bounding box center [900, 230] width 225 height 364
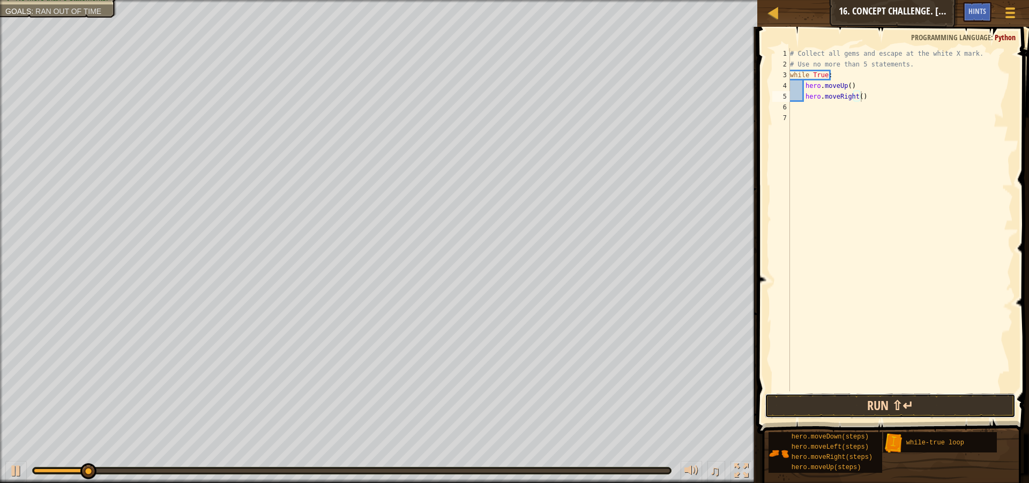
click at [891, 404] on button "Run ⇧↵" at bounding box center [890, 405] width 251 height 25
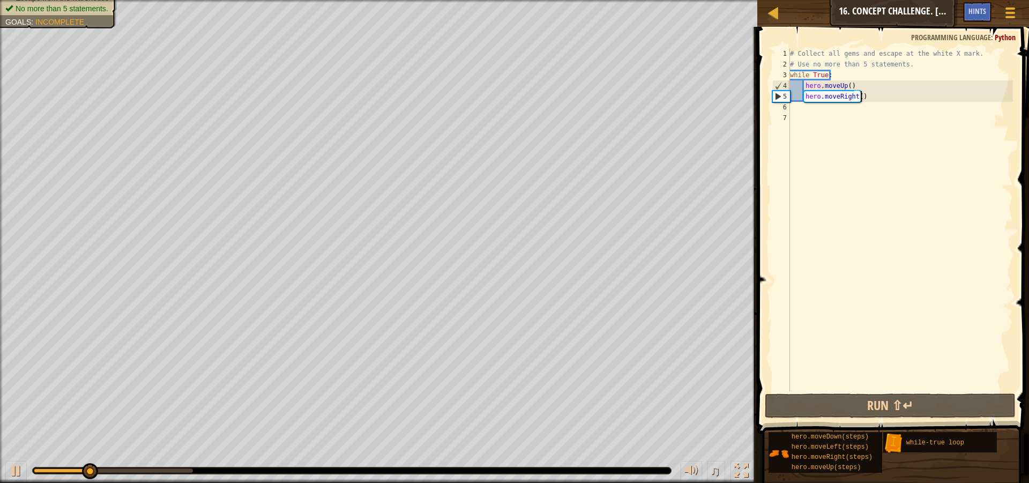
click at [845, 85] on div "# Collect all gems and escape at the white X mark. # Use no more than 5 stateme…" at bounding box center [900, 230] width 225 height 364
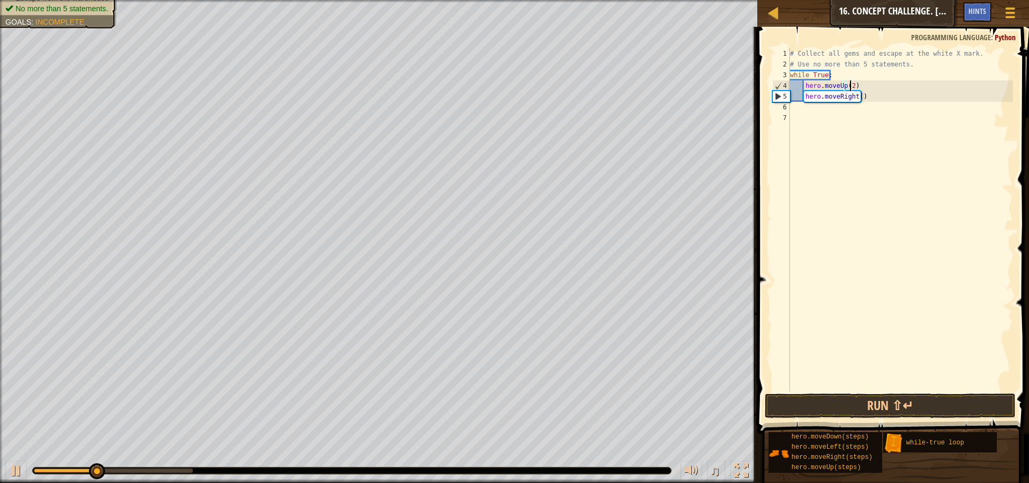
scroll to position [5, 5]
click at [878, 99] on div "# Collect all gems and escape at the white X mark. # Use no more than 5 stateme…" at bounding box center [900, 230] width 225 height 364
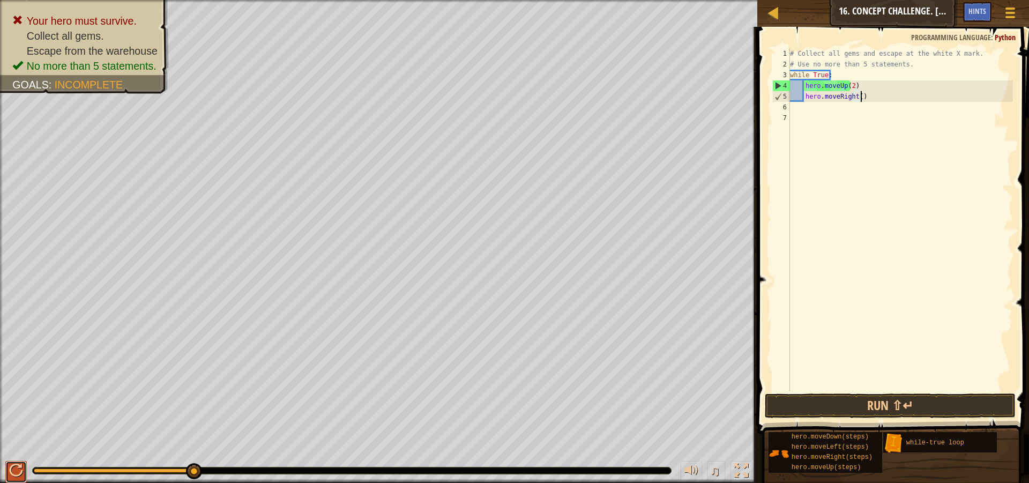
click at [16, 466] on div at bounding box center [16, 471] width 14 height 14
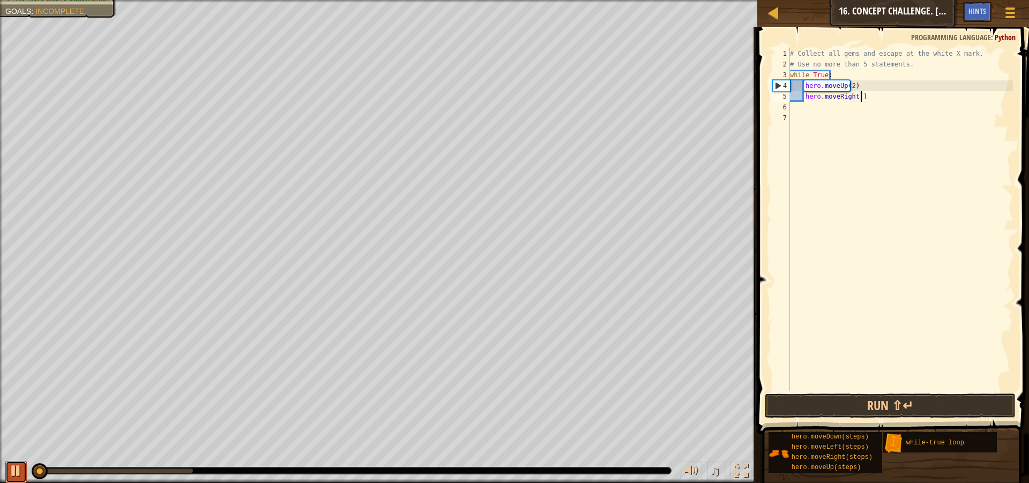
click at [16, 466] on div at bounding box center [16, 471] width 14 height 14
click at [162, 467] on div "0:11.8 Now: 0:00.7 Max: 0:15.4" at bounding box center [352, 470] width 638 height 6
click at [156, 468] on div at bounding box center [113, 470] width 159 height 4
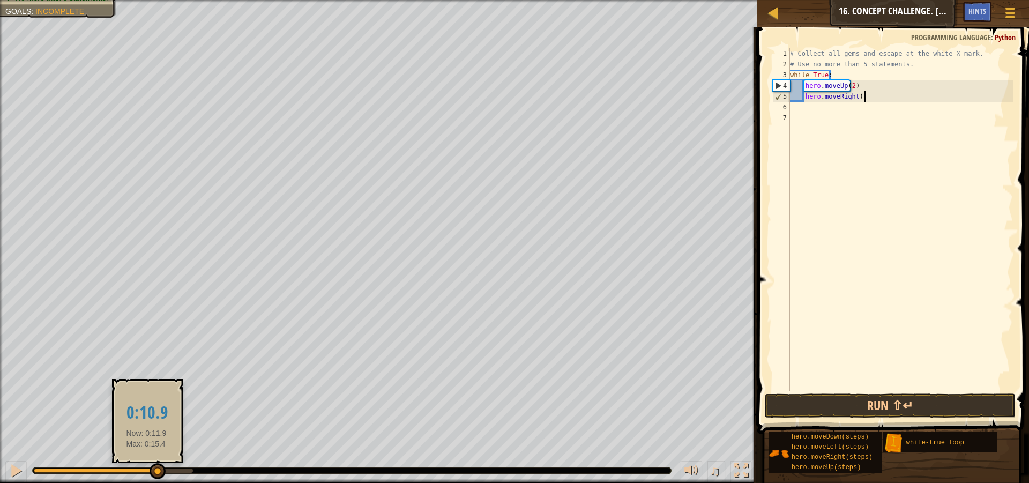
click at [146, 470] on div at bounding box center [95, 470] width 123 height 4
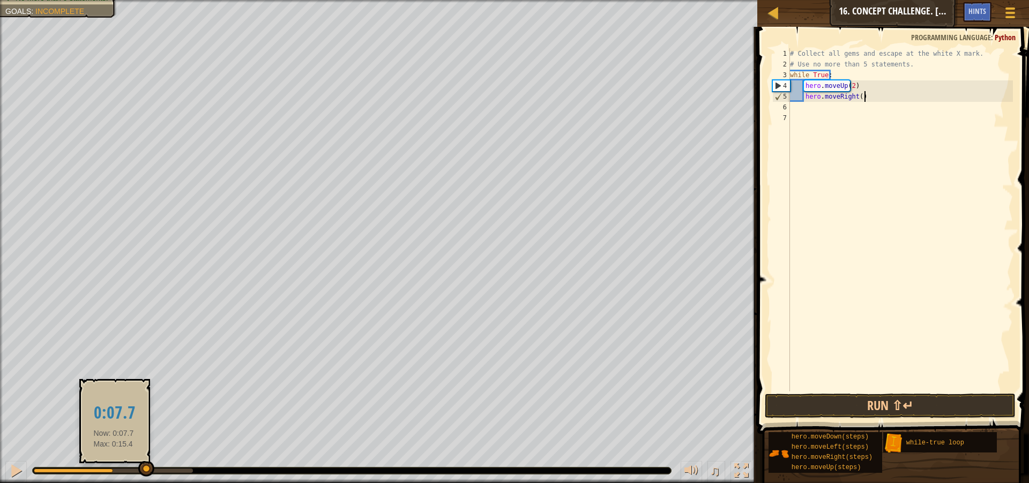
click at [114, 470] on div at bounding box center [113, 470] width 159 height 4
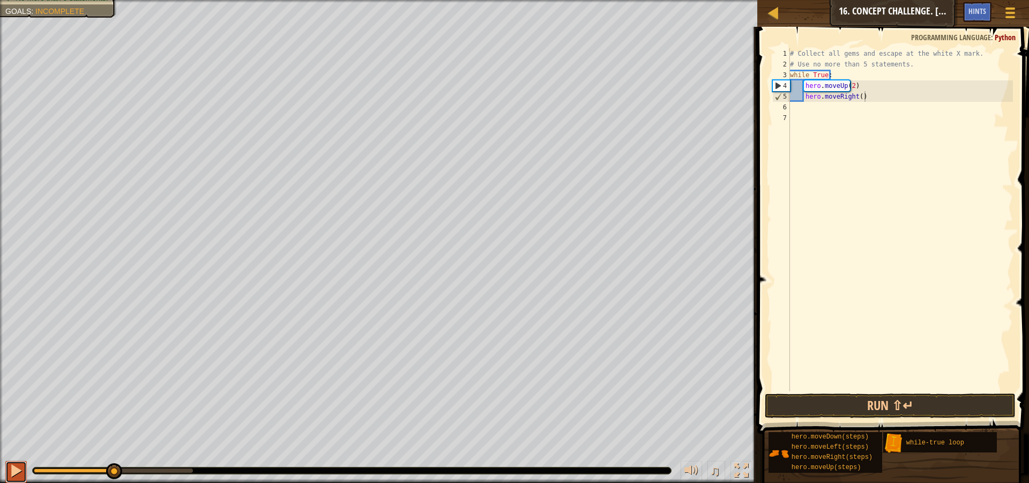
click at [11, 474] on div at bounding box center [16, 471] width 14 height 14
click at [855, 99] on div "# Collect all gems and escape at the white X mark. # Use no more than 5 stateme…" at bounding box center [900, 230] width 225 height 364
click at [859, 99] on div "# Collect all gems and escape at the white X mark. # Use no more than 5 stateme…" at bounding box center [900, 230] width 225 height 364
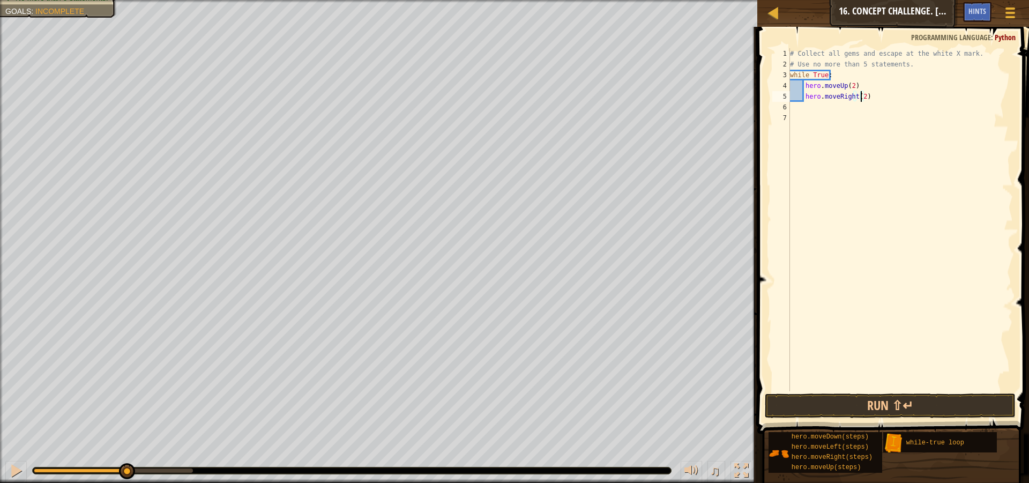
drag, startPoint x: 884, startPoint y: 101, endPoint x: 894, endPoint y: 96, distance: 11.3
click at [886, 98] on div "# Collect all gems and escape at the white X mark. # Use no more than 5 stateme…" at bounding box center [900, 230] width 225 height 364
type textarea "hero.moveRight(2)"
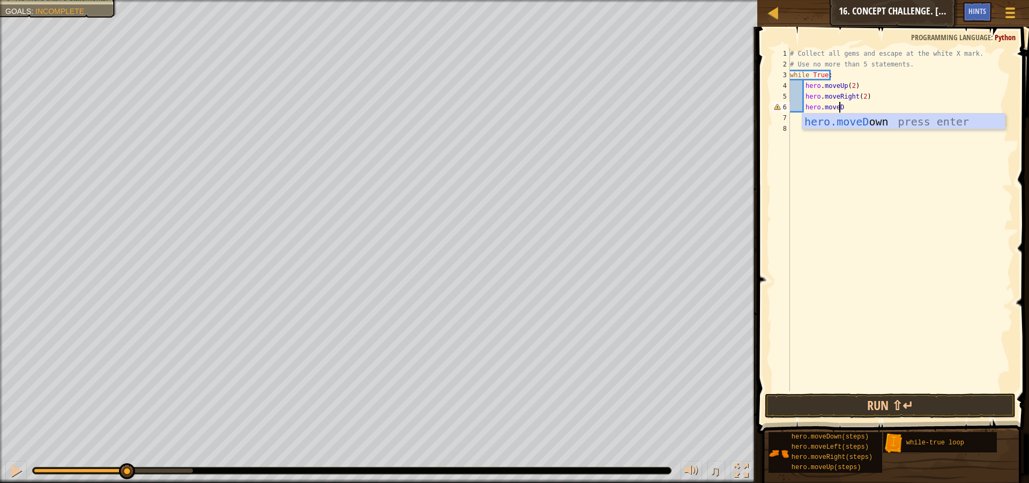
type textarea "hero.moveDown"
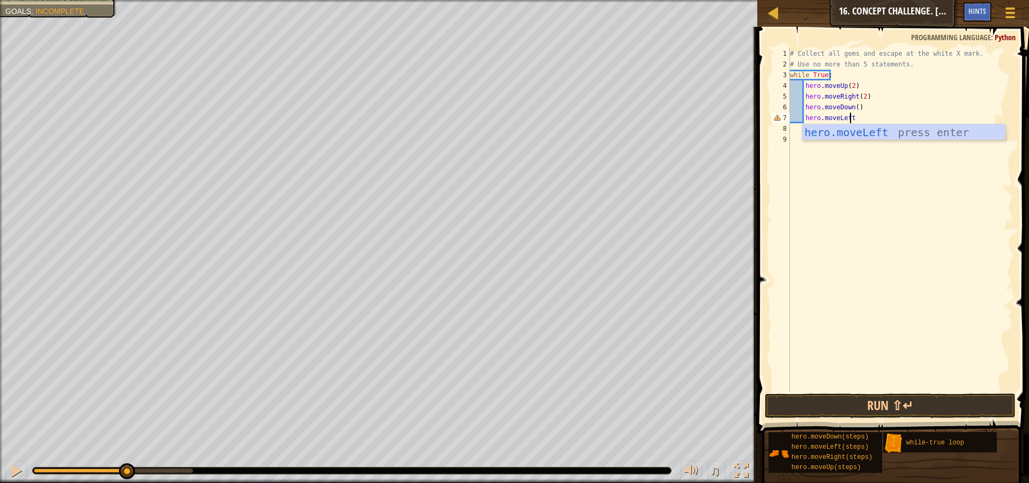
scroll to position [5, 5]
type textarea "hero.moveLeft()"
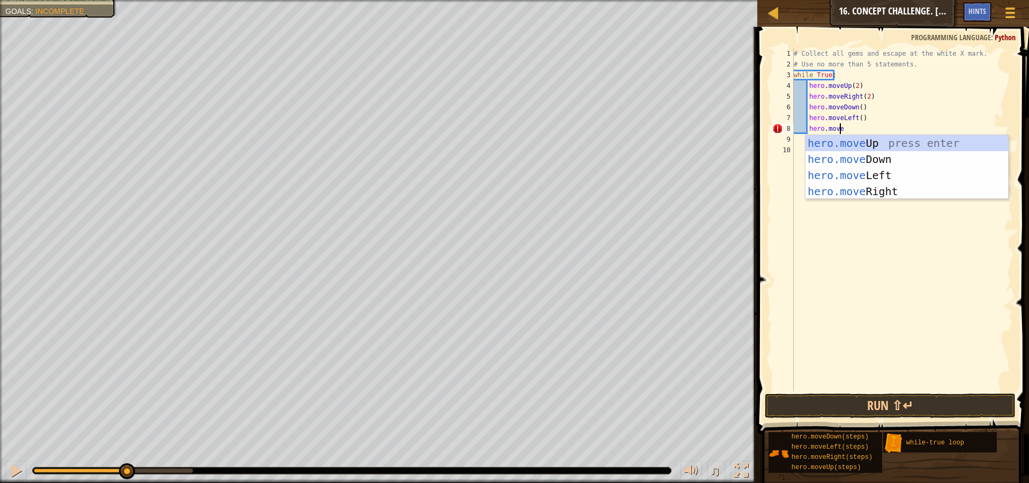
scroll to position [5, 4]
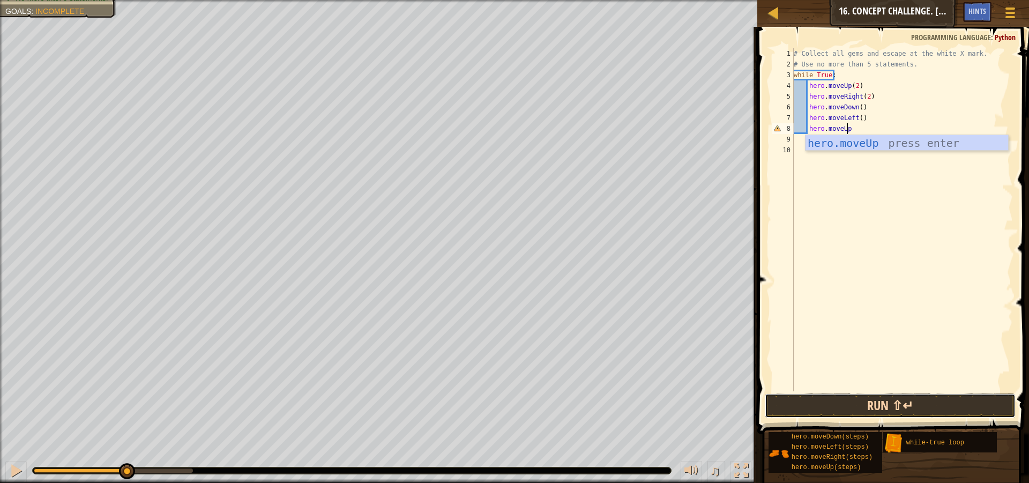
click at [922, 403] on button "Run ⇧↵" at bounding box center [890, 405] width 251 height 25
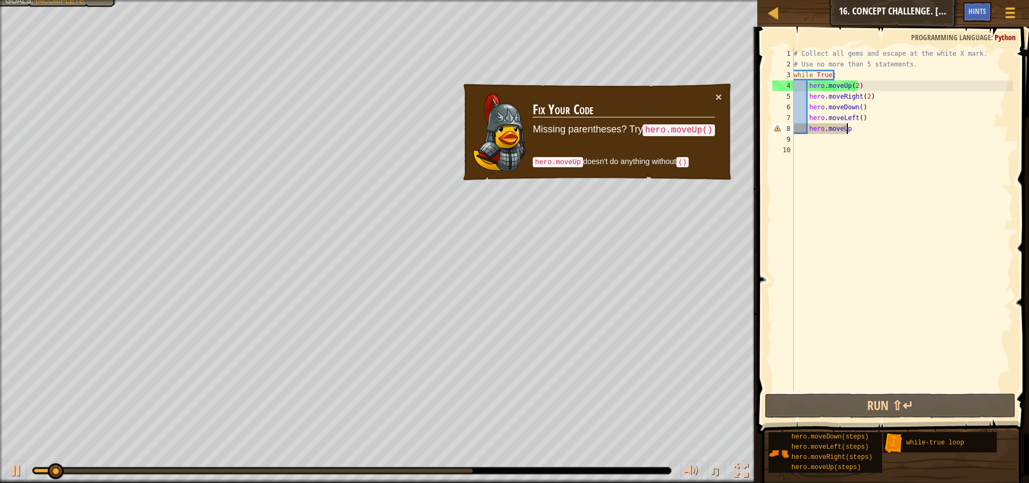
scroll to position [5, 4]
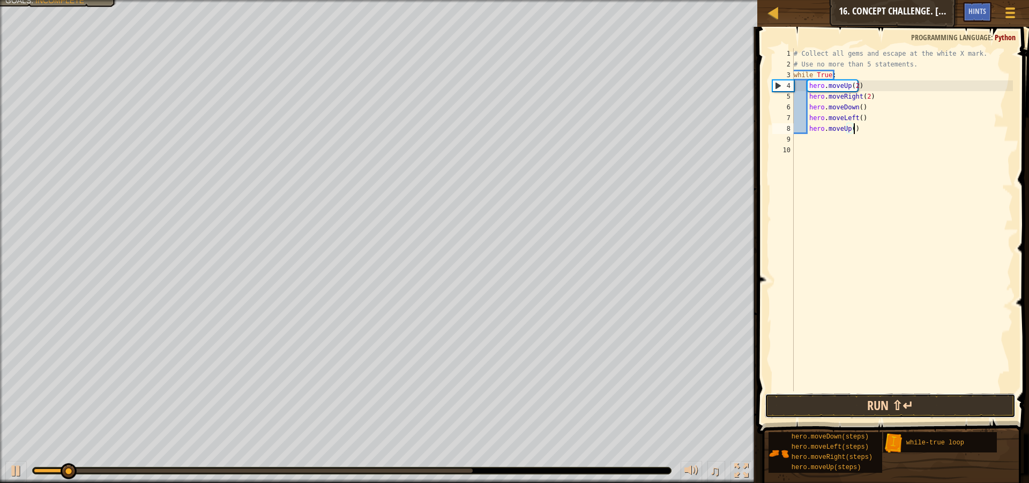
click at [847, 410] on button "Run ⇧↵" at bounding box center [890, 405] width 251 height 25
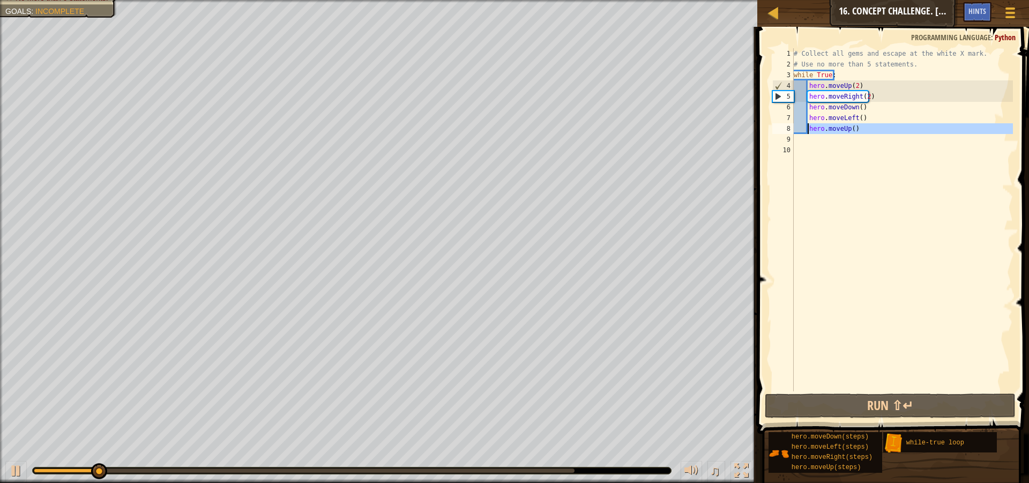
drag, startPoint x: 886, startPoint y: 134, endPoint x: 809, endPoint y: 125, distance: 77.7
click at [809, 125] on div "# Collect all gems and escape at the white X mark. # Use no more than 5 stateme…" at bounding box center [902, 230] width 222 height 364
type textarea "hero.moveUp()"
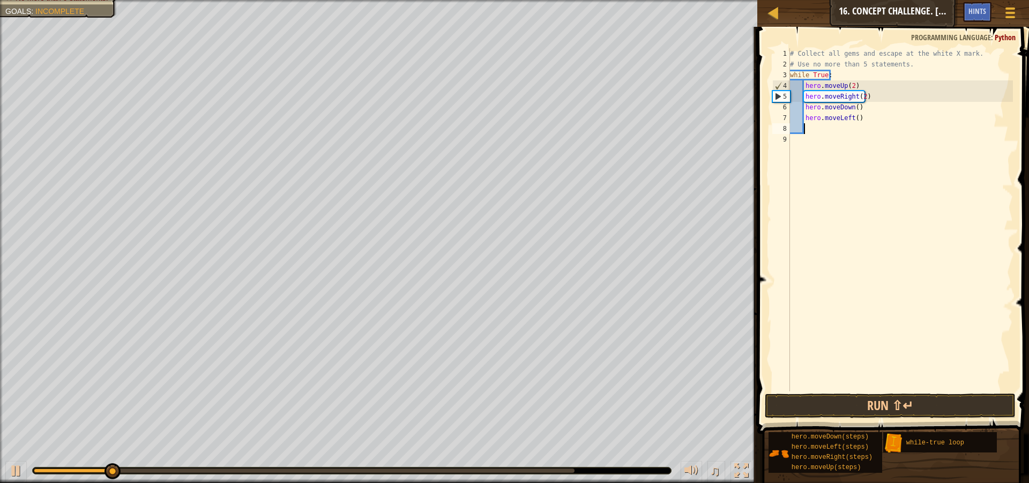
scroll to position [5, 0]
type textarea "hero.moveLeft()"
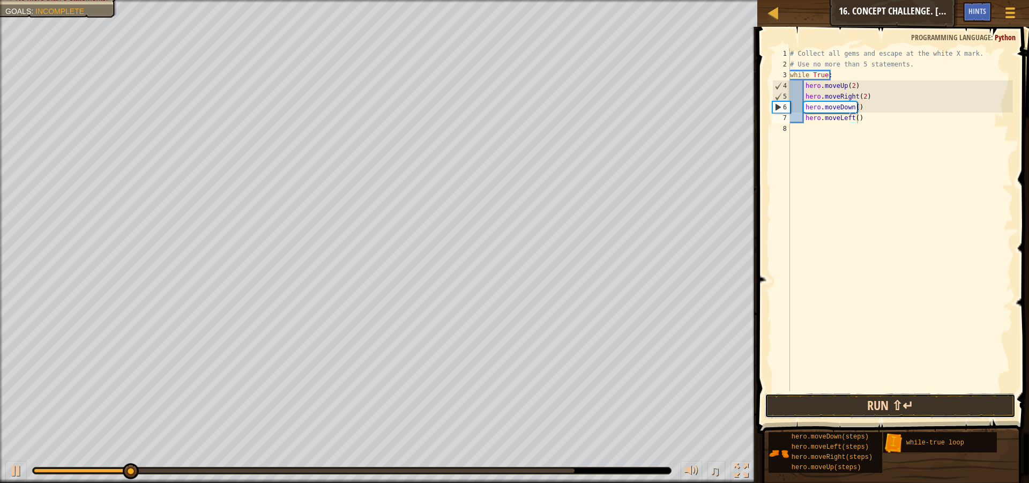
click at [833, 405] on button "Run ⇧↵" at bounding box center [890, 405] width 251 height 25
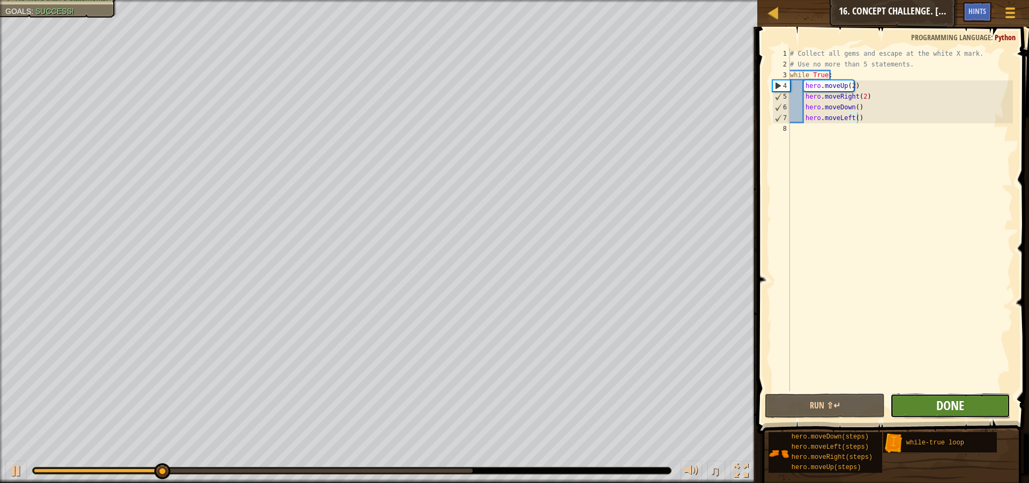
click at [954, 397] on span "Done" at bounding box center [950, 405] width 28 height 17
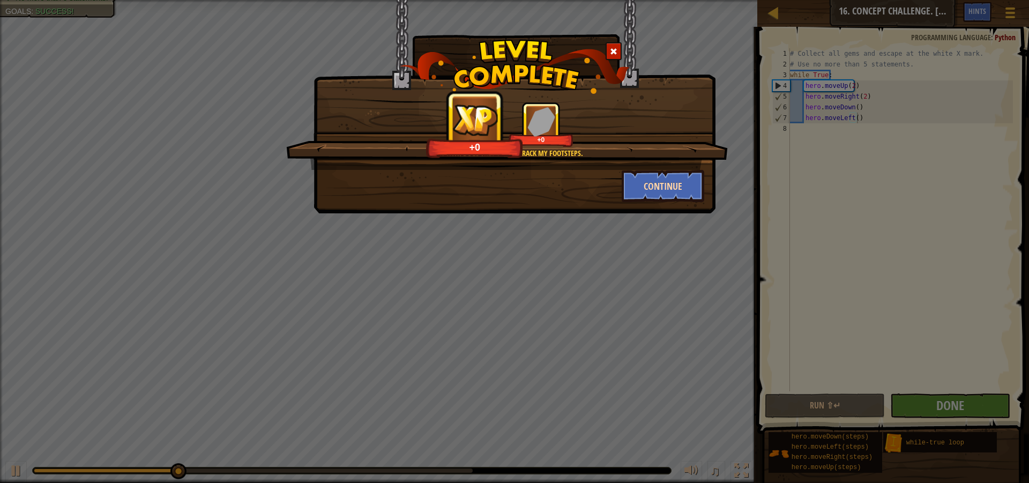
drag, startPoint x: 706, startPoint y: 204, endPoint x: 689, endPoint y: 192, distance: 21.1
click at [697, 198] on div "Even with dogs they won't track my footsteps. +0 +0 Continue" at bounding box center [514, 106] width 402 height 213
click at [689, 191] on button "Continue" at bounding box center [663, 186] width 83 height 32
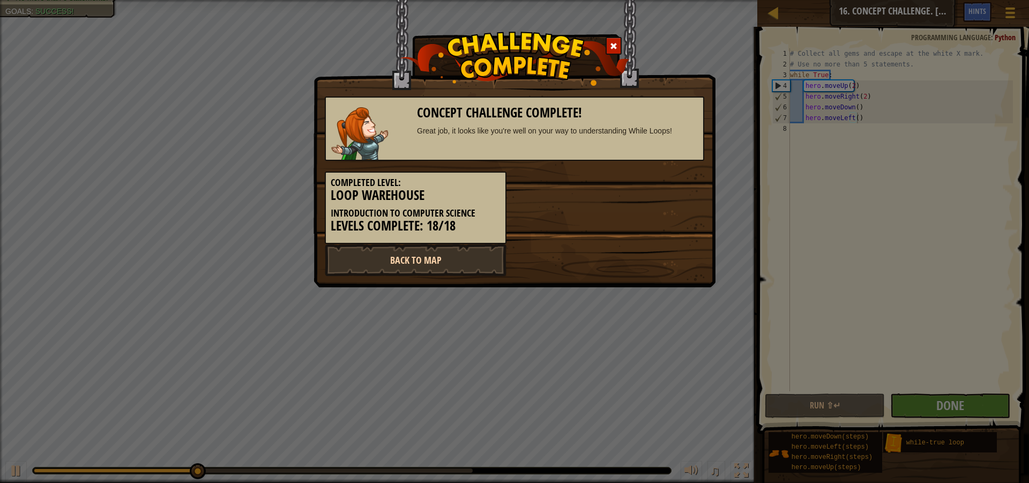
drag, startPoint x: 413, startPoint y: 240, endPoint x: 417, endPoint y: 245, distance: 6.5
click at [417, 245] on div "Concept Challenge Complete! Great job, it looks like you're well on your way to…" at bounding box center [514, 181] width 379 height 190
click at [411, 252] on link "Back to Map" at bounding box center [416, 260] width 182 height 32
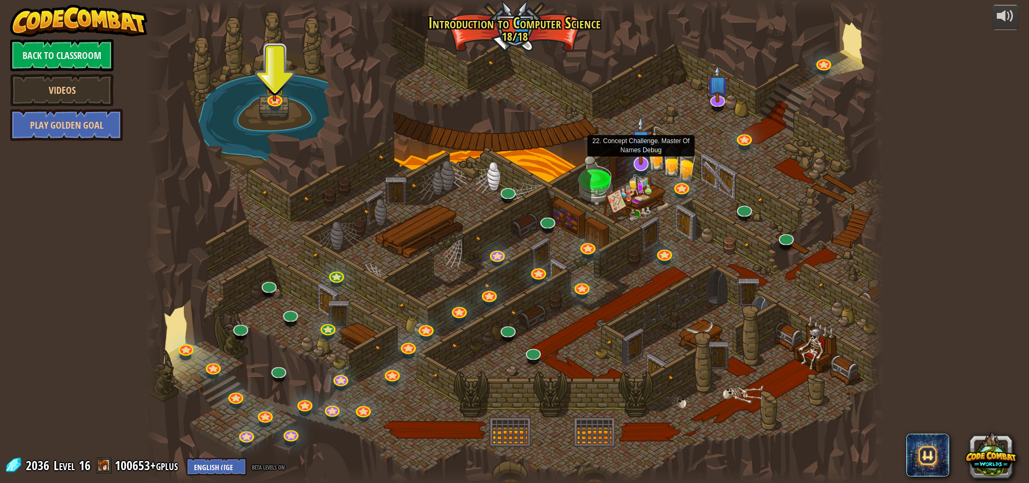
click at [646, 165] on div at bounding box center [640, 163] width 15 height 15
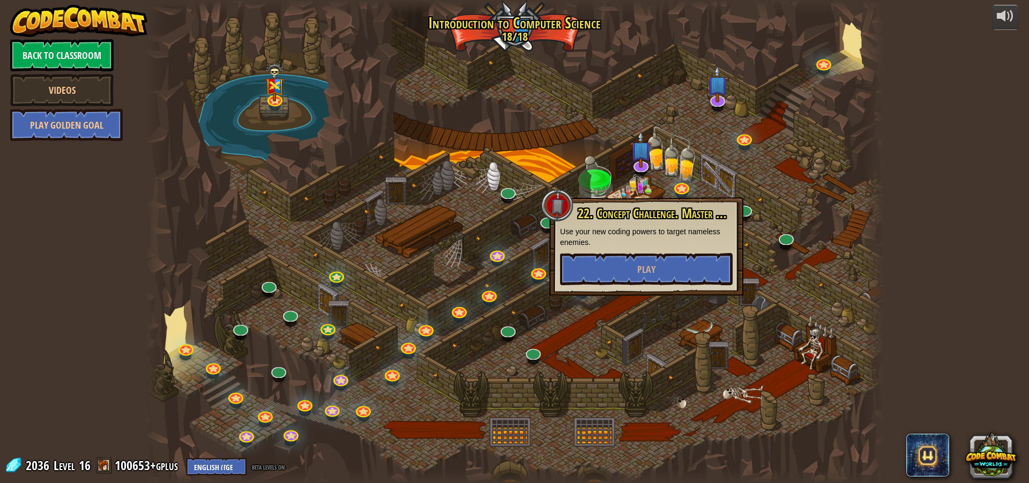
click at [647, 286] on div "22. Concept Challenge. Master Of Names Debug Use your new coding powers to targ…" at bounding box center [646, 246] width 194 height 99
click at [651, 277] on button "Play" at bounding box center [646, 269] width 173 height 32
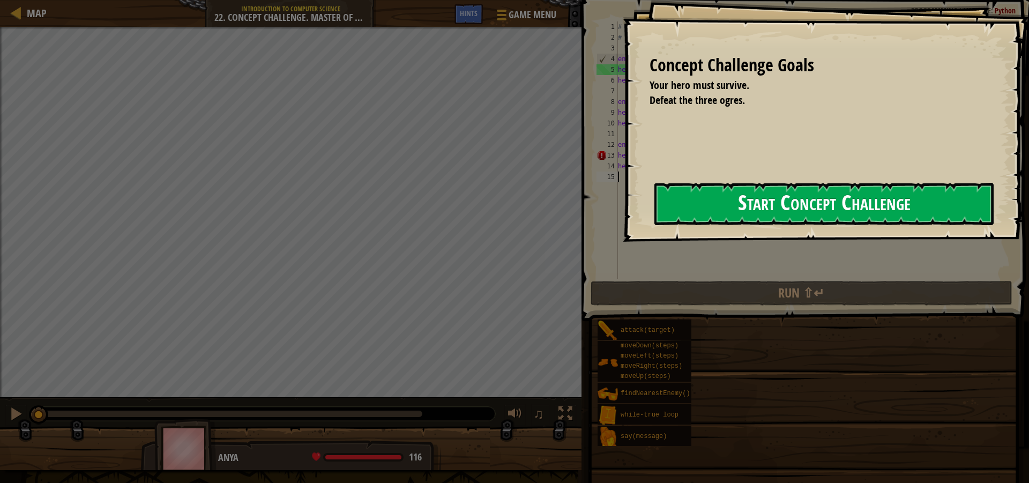
click at [686, 212] on button "Start Concept Challenge" at bounding box center [823, 204] width 339 height 42
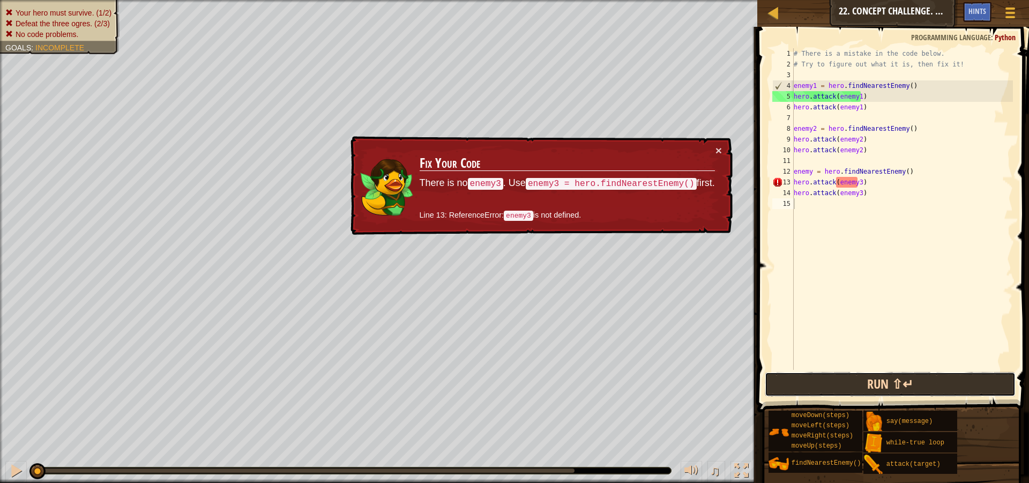
click at [810, 384] on button "Run ⇧↵" at bounding box center [890, 384] width 251 height 25
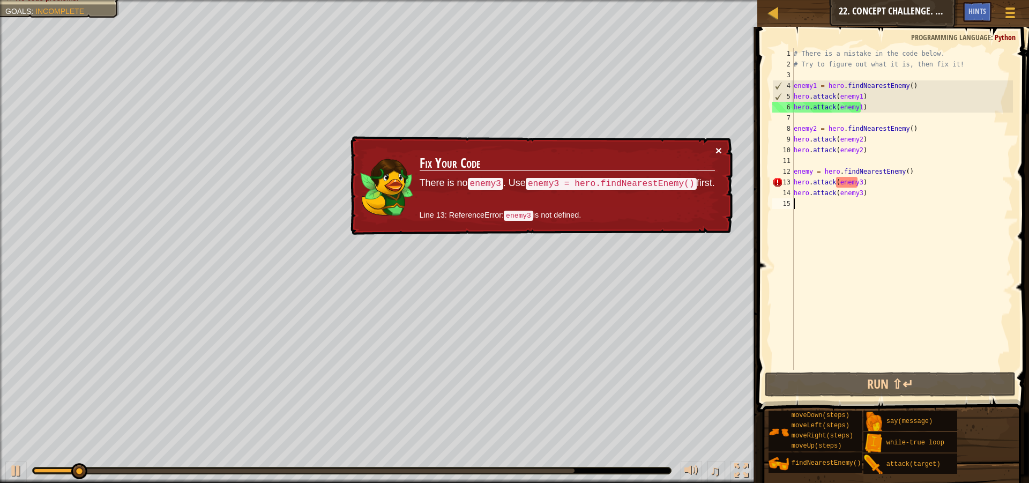
click at [716, 147] on button "×" at bounding box center [718, 151] width 6 height 11
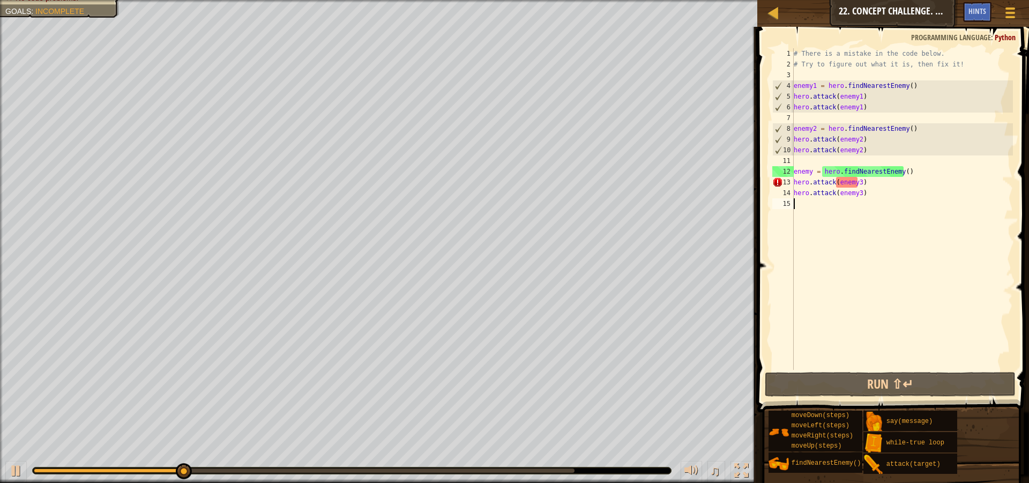
click at [856, 184] on div "# There is a mistake in the code below. # Try to figure out what it is, then fi…" at bounding box center [901, 219] width 221 height 343
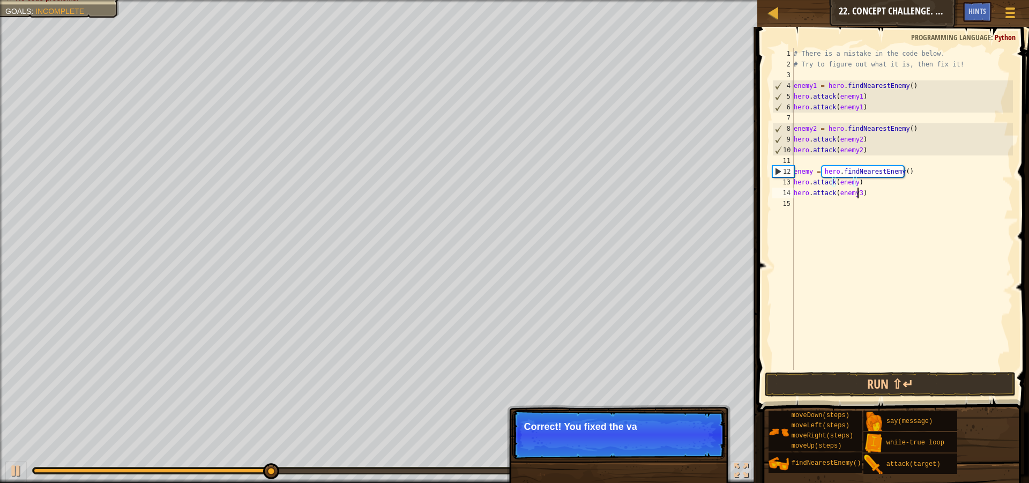
click at [857, 196] on div "# There is a mistake in the code below. # Try to figure out what it is, then fi…" at bounding box center [901, 219] width 221 height 343
type textarea "hero.attack(enemy)"
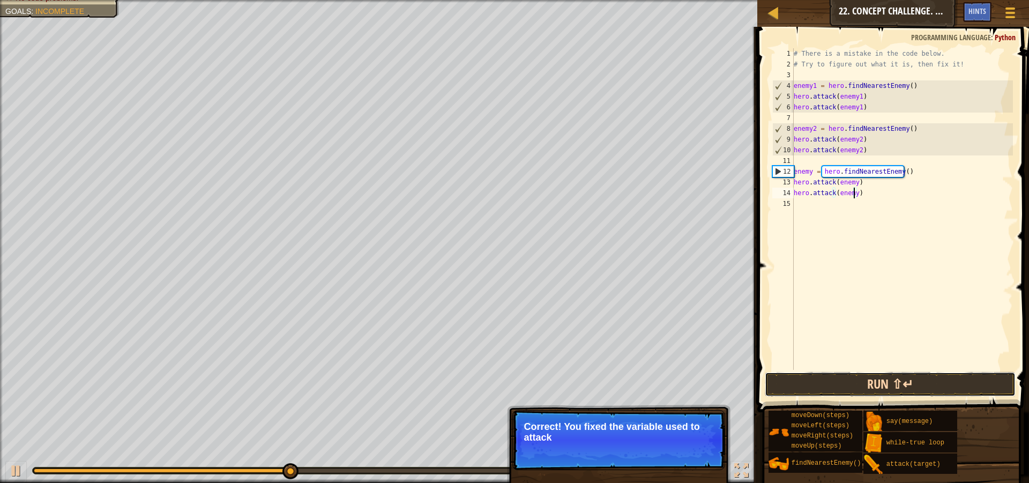
click at [862, 376] on button "Run ⇧↵" at bounding box center [890, 384] width 251 height 25
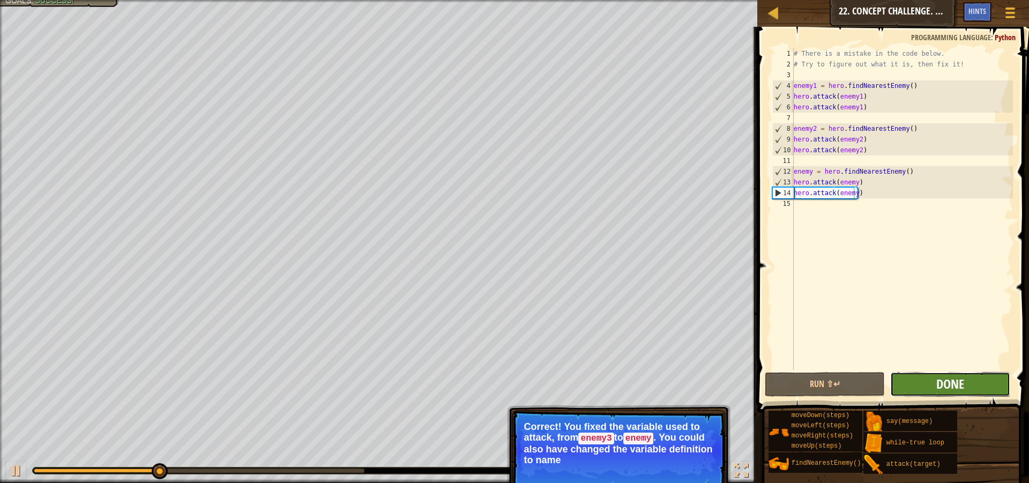
click at [944, 391] on span "Done" at bounding box center [950, 383] width 28 height 17
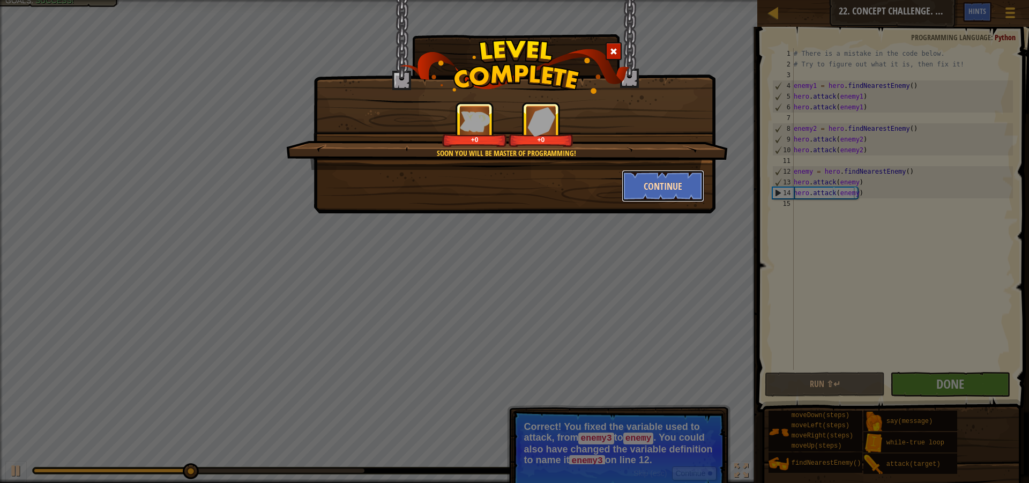
click at [691, 199] on button "Continue" at bounding box center [663, 186] width 83 height 32
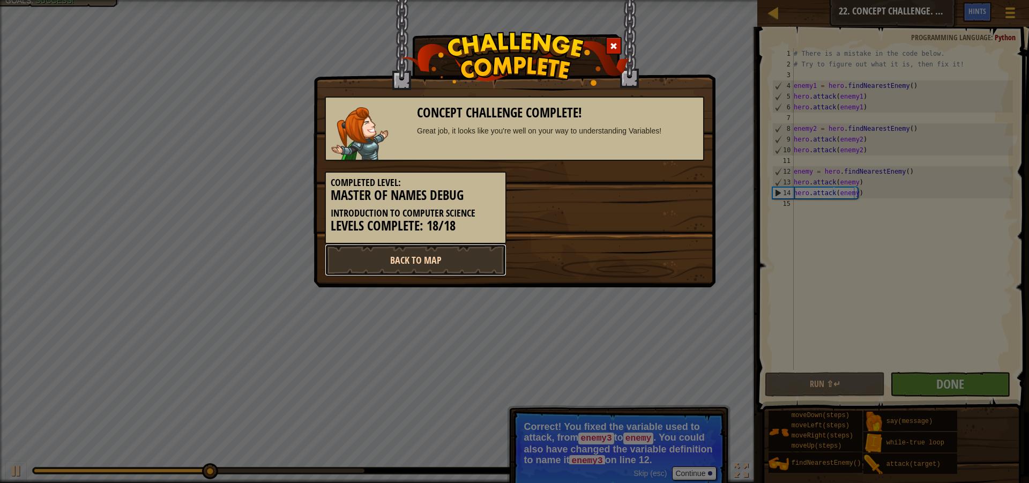
click at [432, 271] on link "Back to Map" at bounding box center [416, 260] width 182 height 32
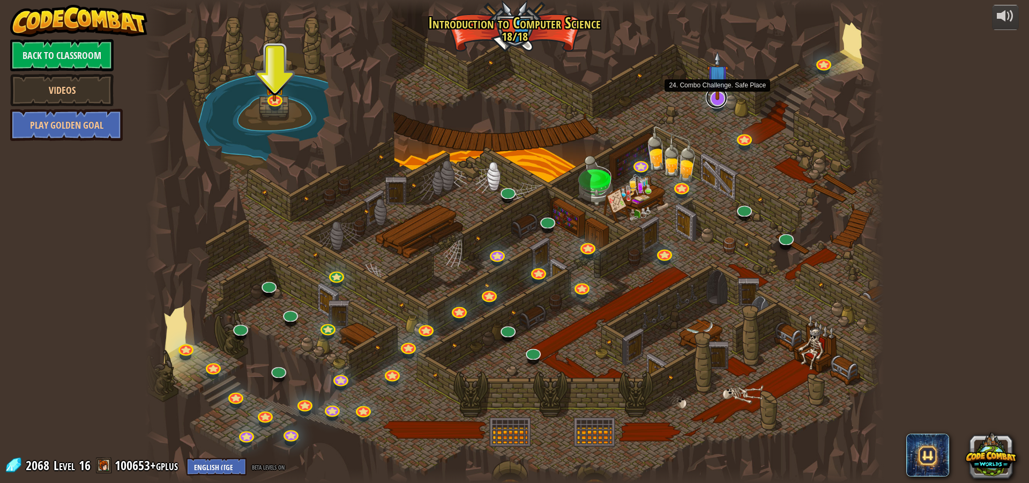
click at [718, 100] on link at bounding box center [716, 97] width 21 height 21
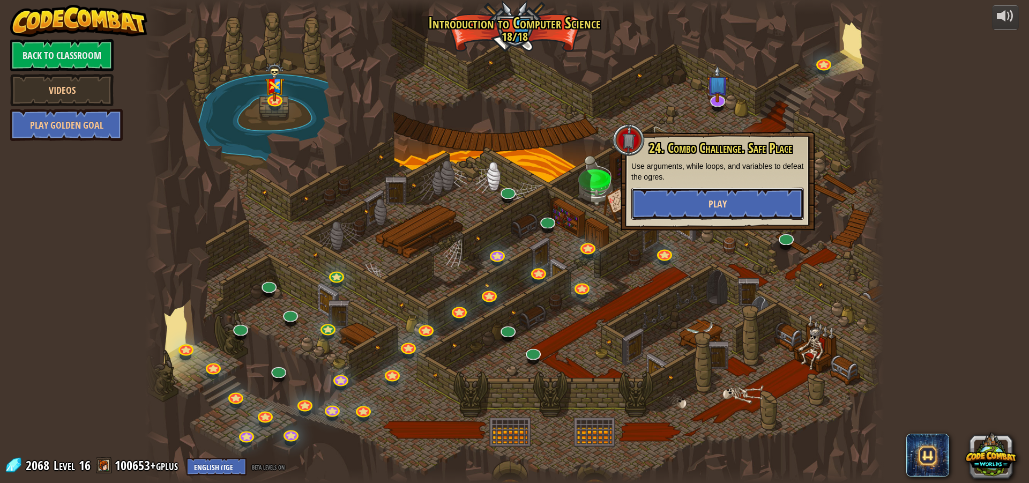
click at [686, 208] on button "Play" at bounding box center [717, 204] width 173 height 32
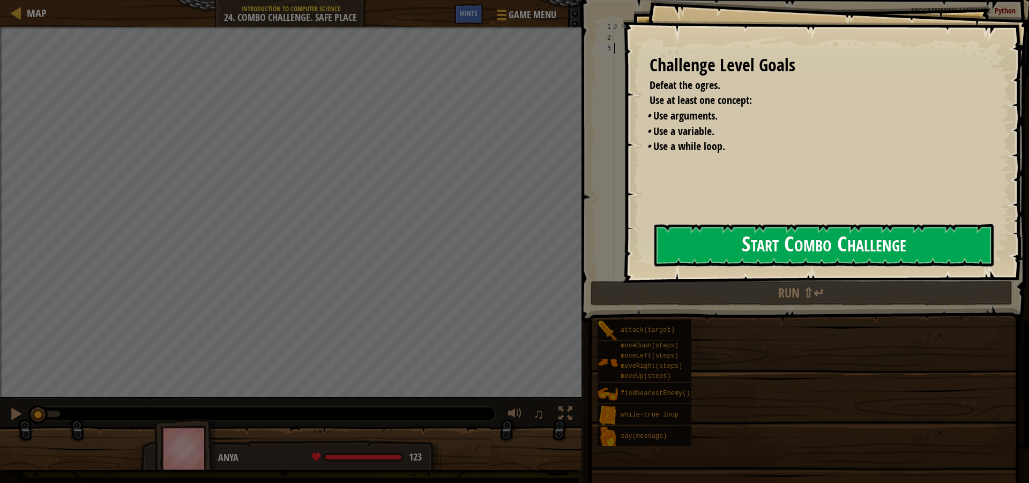
click at [848, 226] on button "Start Combo Challenge" at bounding box center [823, 245] width 339 height 42
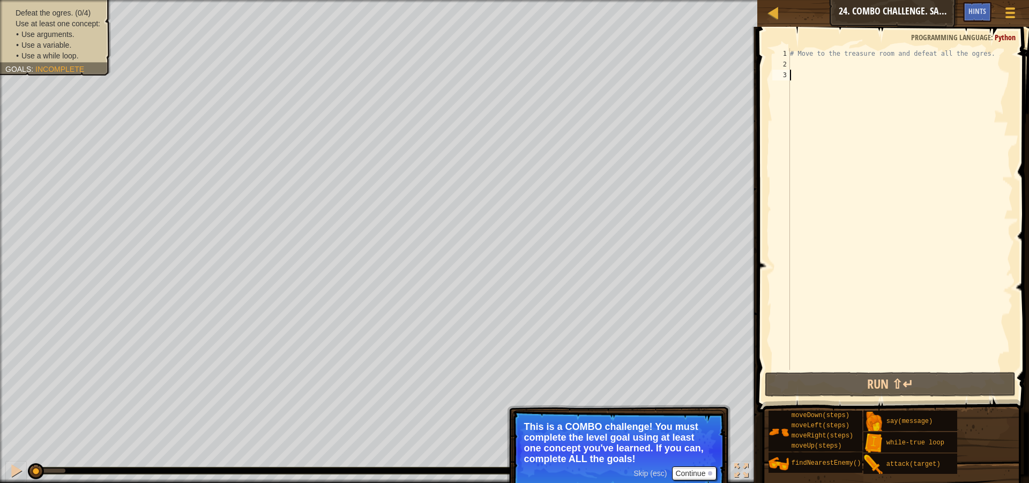
scroll to position [5, 0]
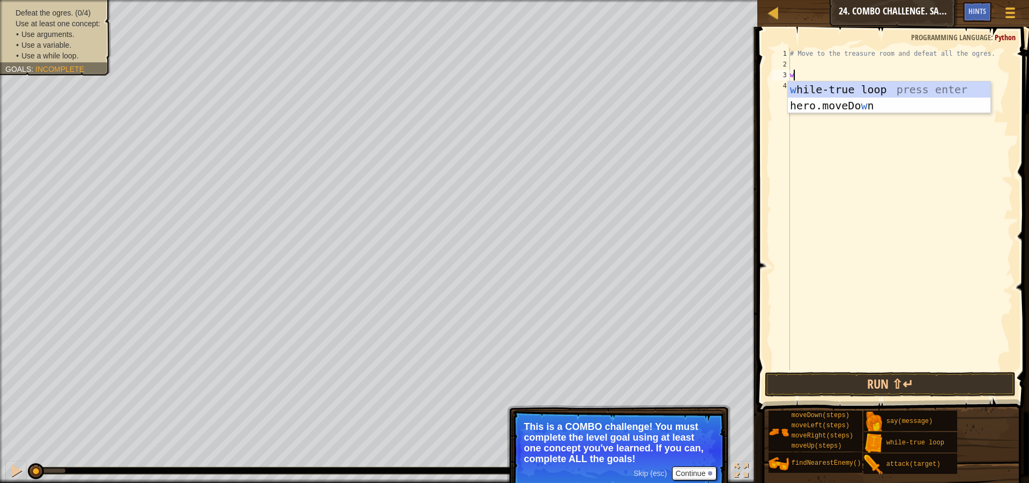
type textarea "while"
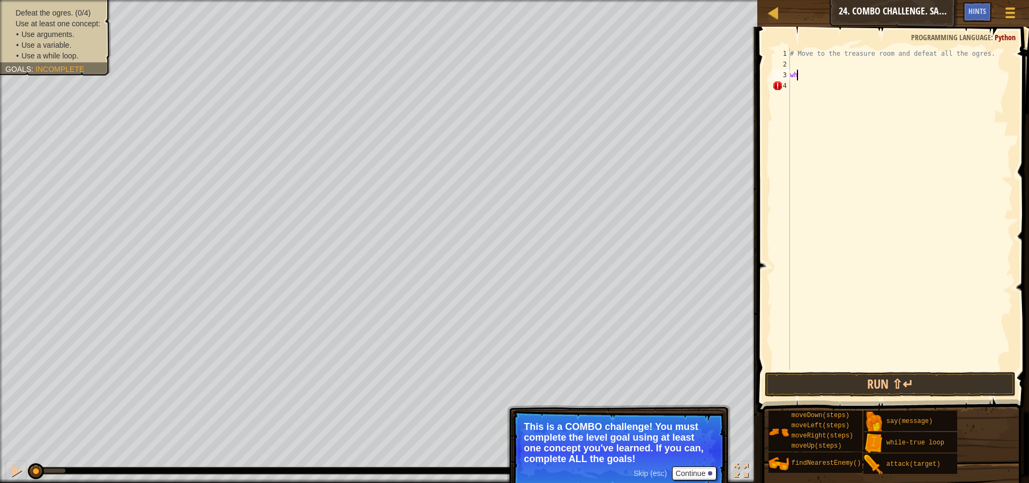
type textarea "w"
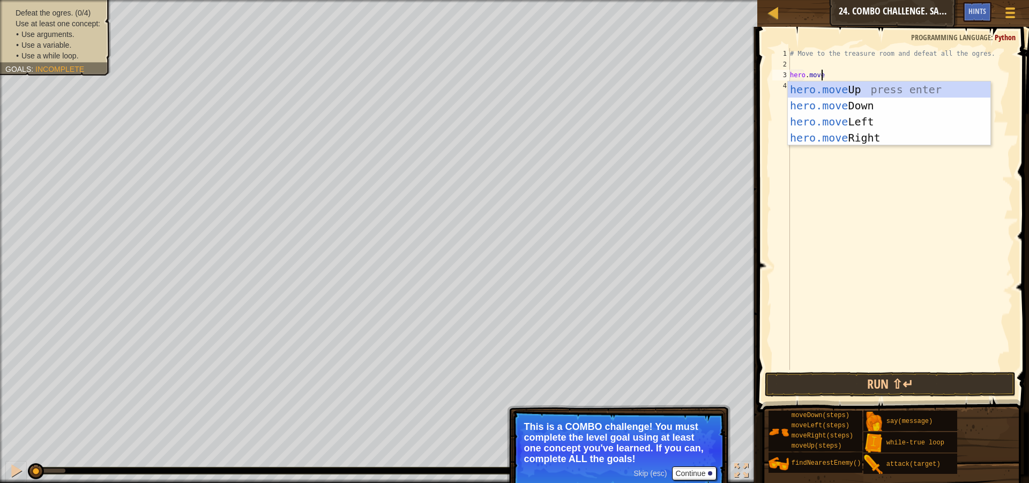
scroll to position [5, 3]
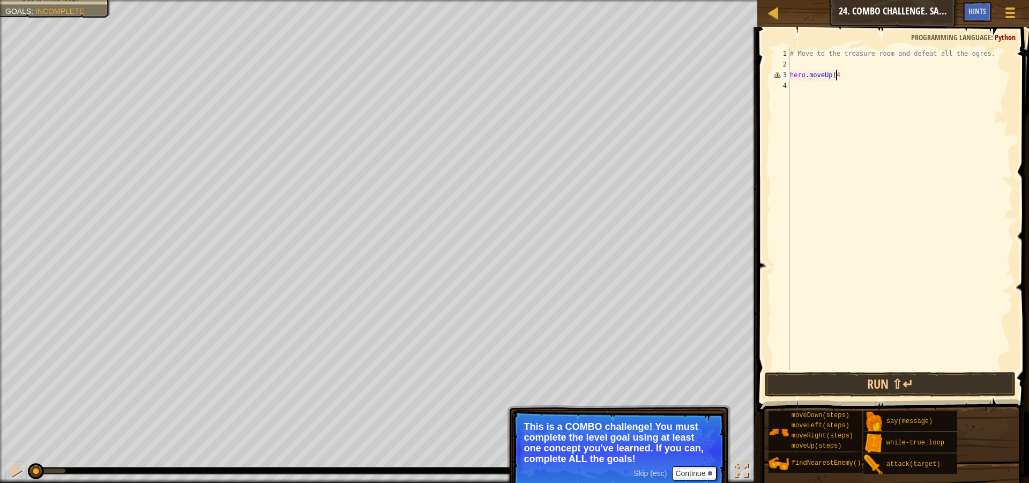
type textarea "hero.moveUp(4)"
type textarea "hero.moveRight(4)"
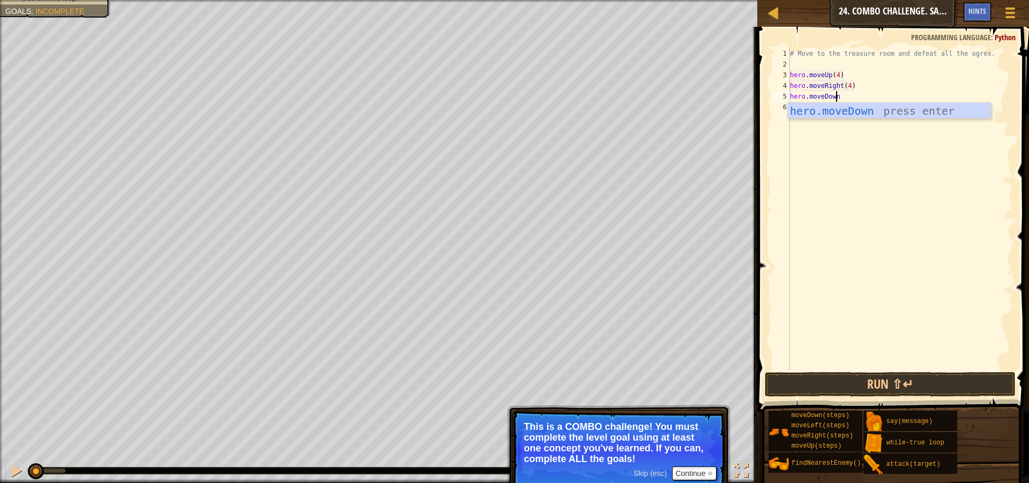
scroll to position [5, 3]
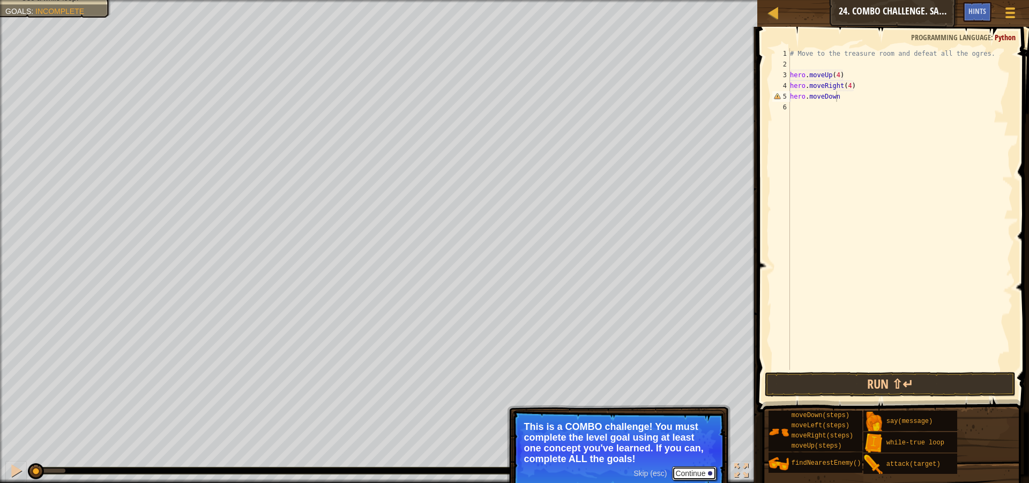
click at [694, 471] on button "Continue" at bounding box center [694, 473] width 44 height 14
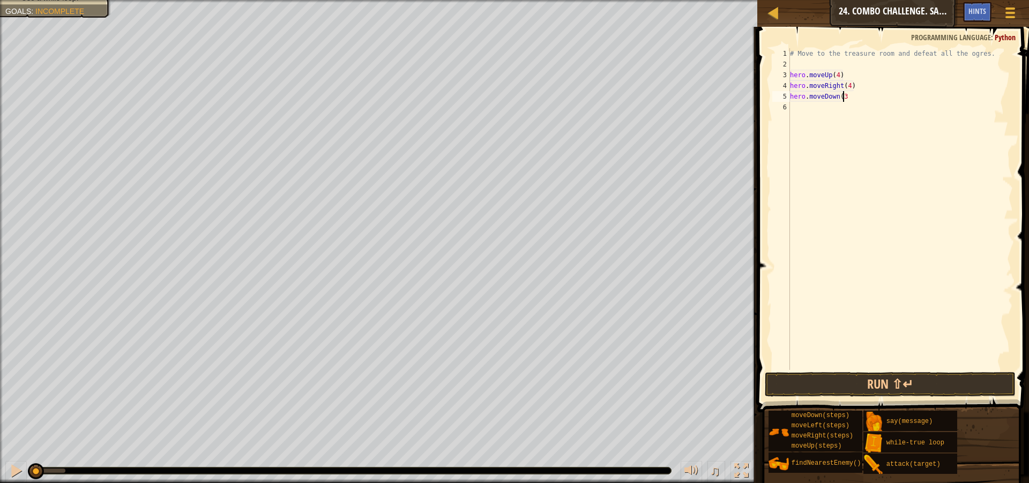
type textarea "hero.moveDown(3)"
type textarea "e"
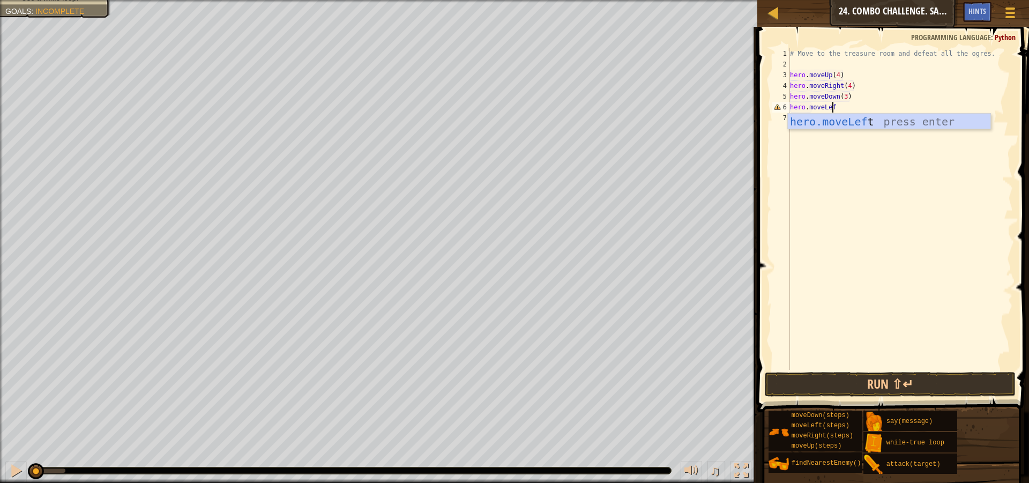
scroll to position [5, 3]
type textarea "hero.moveLeft(3)"
type textarea "her"
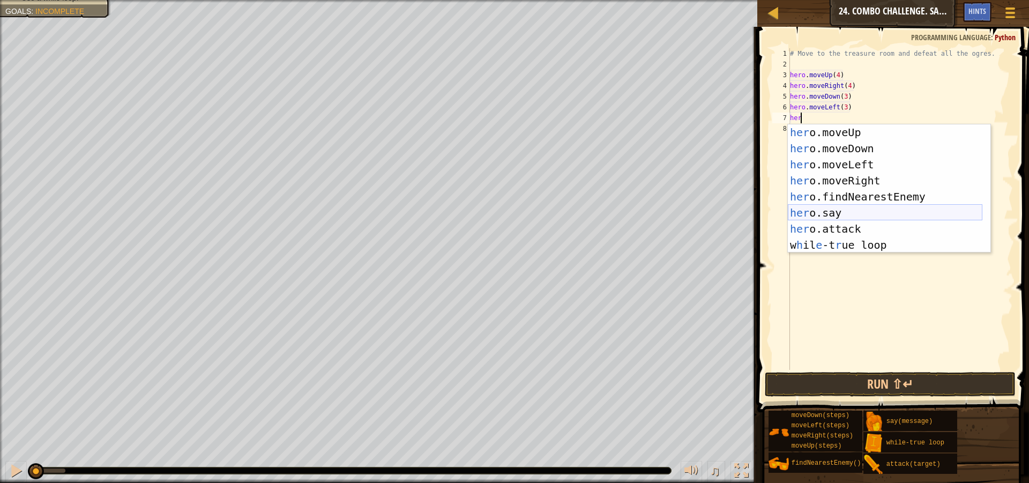
scroll to position [16, 0]
click at [859, 241] on div "her o.moveUp press enter her o.moveDown press enter her o.moveLeft press enter …" at bounding box center [885, 204] width 195 height 161
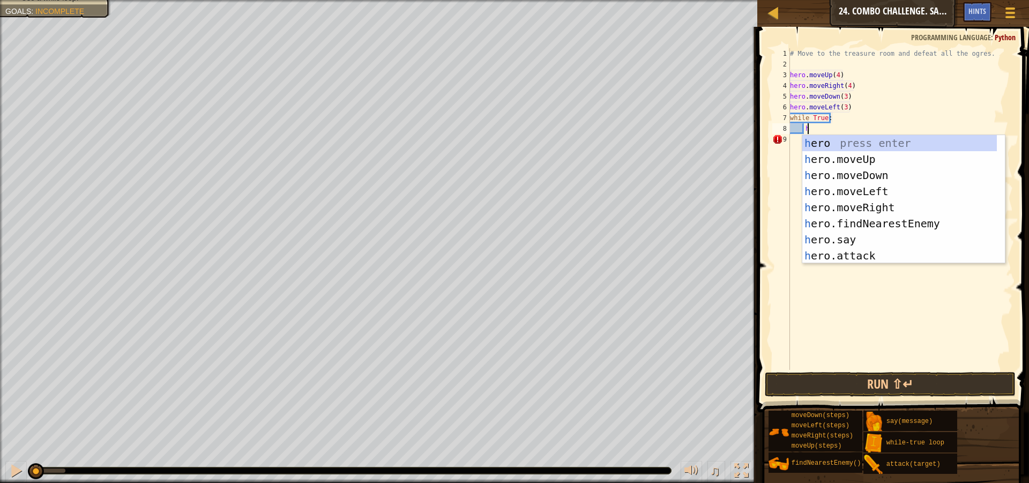
scroll to position [0, 0]
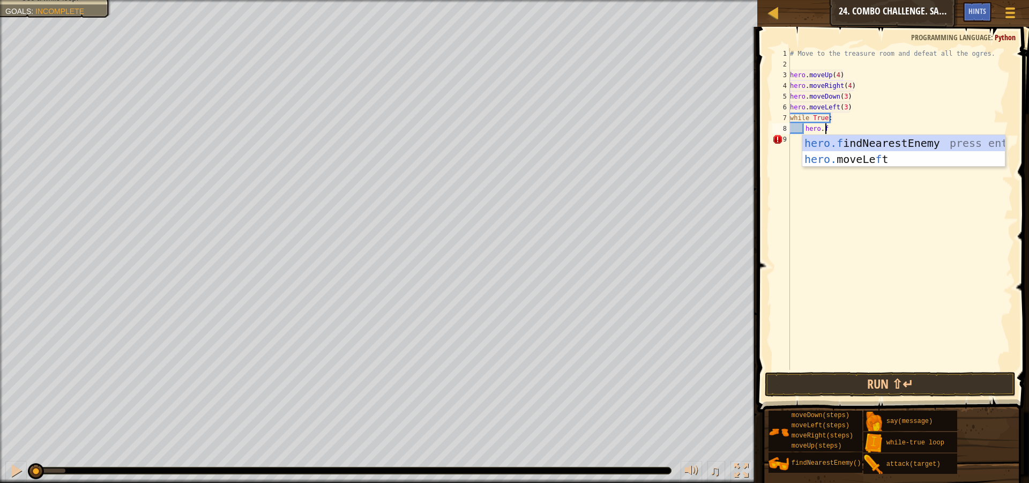
type textarea "hero.find"
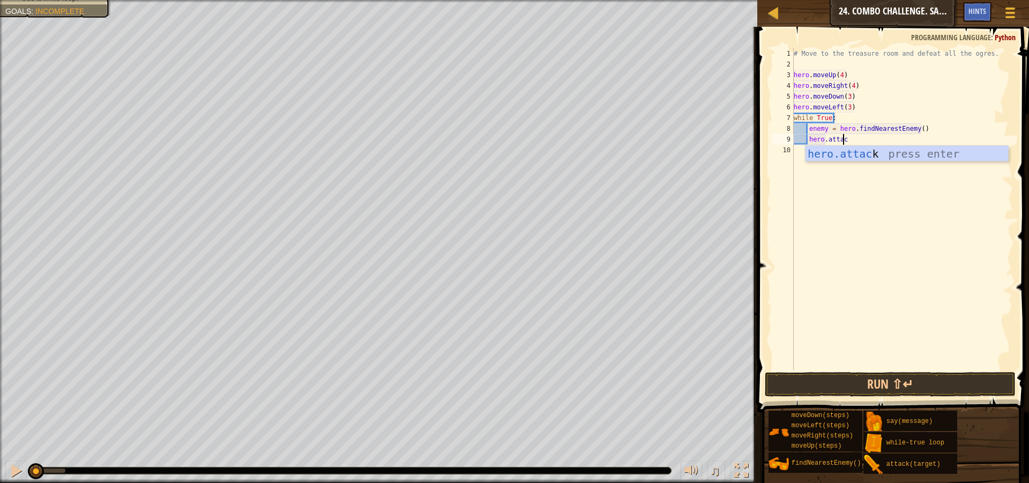
scroll to position [5, 4]
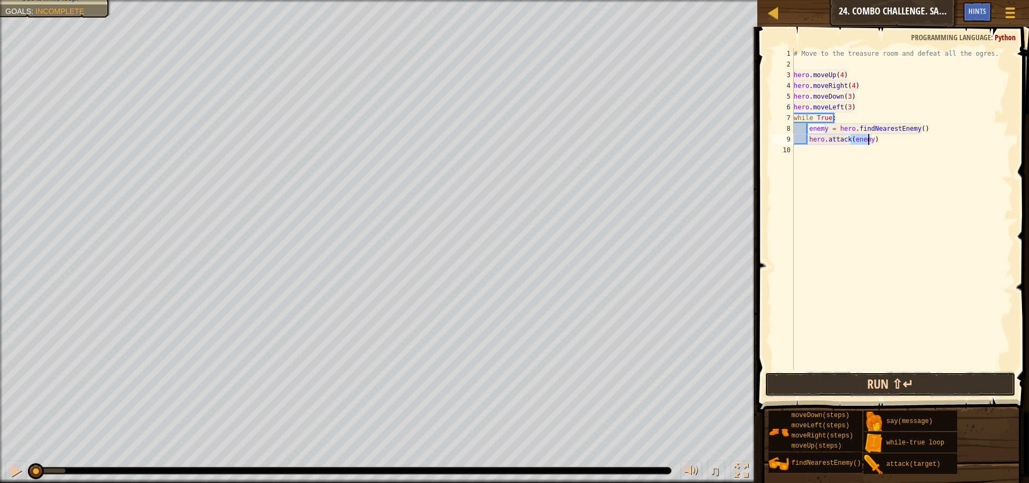
click at [888, 375] on button "Run ⇧↵" at bounding box center [890, 384] width 251 height 25
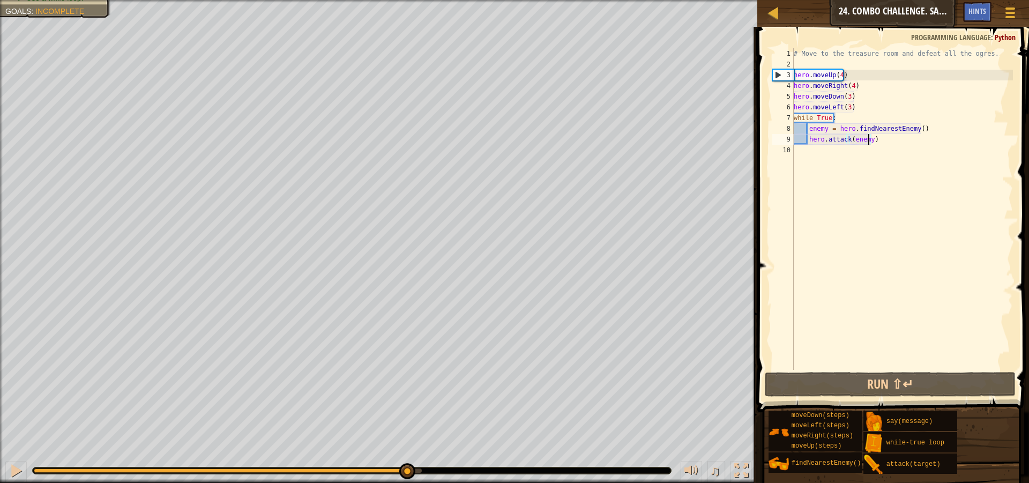
click at [406, 470] on div "0:35.4 Now: 0:06.9 Max: 0:36.9" at bounding box center [228, 470] width 388 height 4
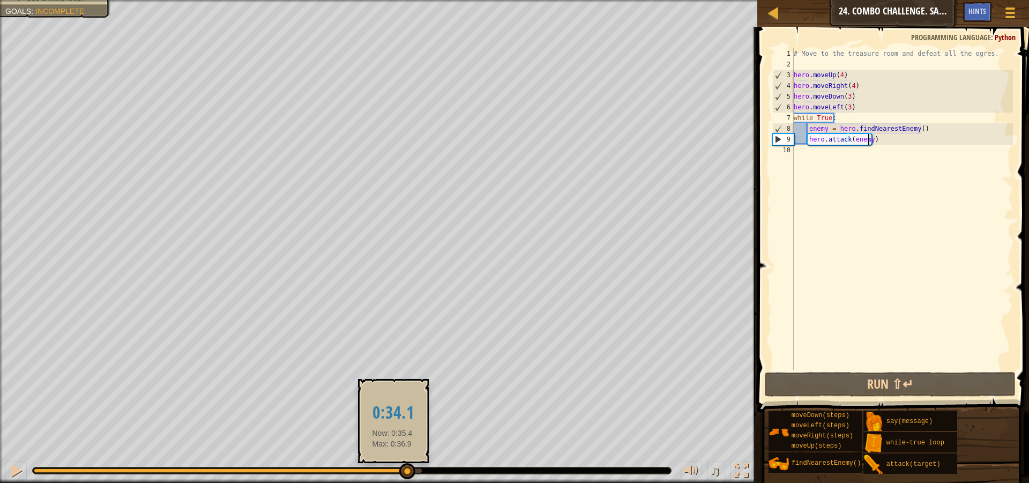
click at [390, 468] on div at bounding box center [220, 470] width 372 height 4
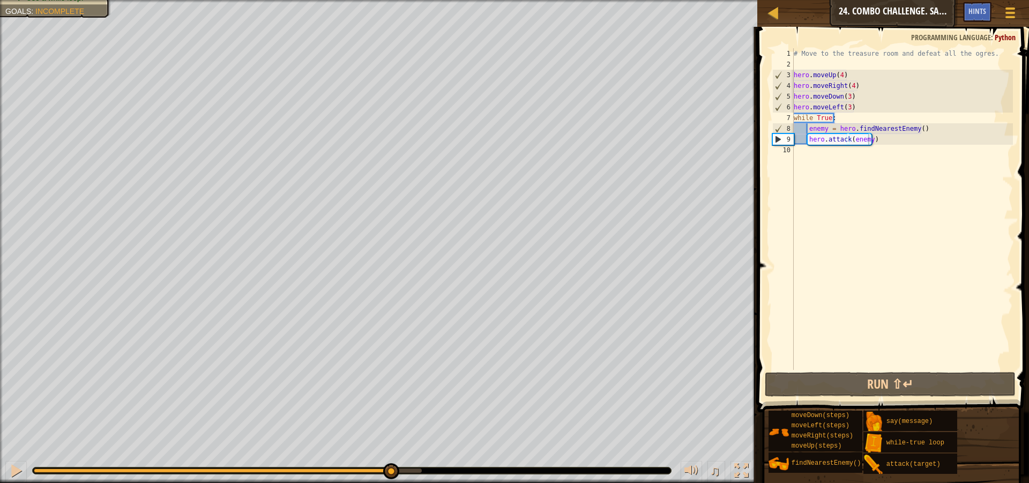
click at [368, 467] on div at bounding box center [352, 470] width 638 height 6
click at [357, 463] on div "♫" at bounding box center [378, 468] width 757 height 32
click at [345, 464] on div "♫" at bounding box center [378, 468] width 757 height 32
click at [340, 466] on div "♫" at bounding box center [378, 468] width 757 height 32
click at [336, 470] on div at bounding box center [212, 470] width 356 height 4
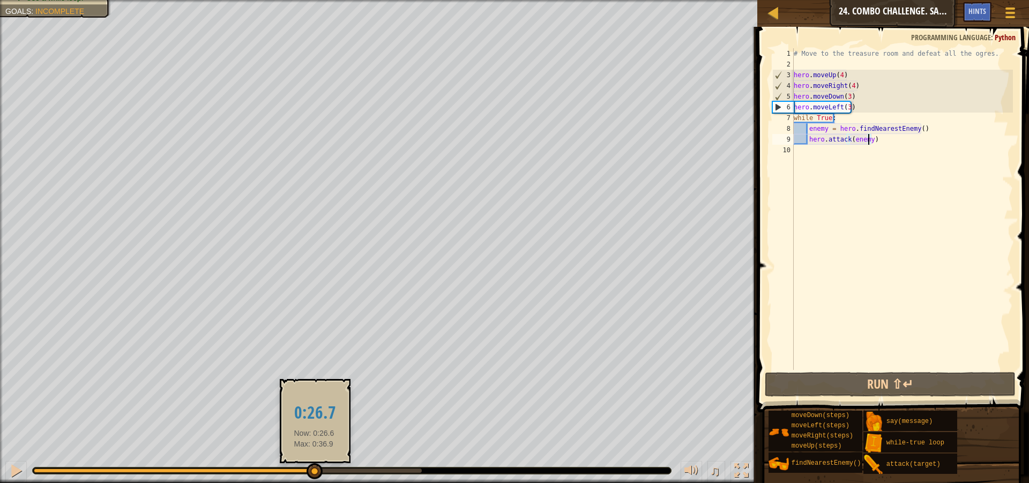
click at [313, 468] on div at bounding box center [174, 470] width 280 height 4
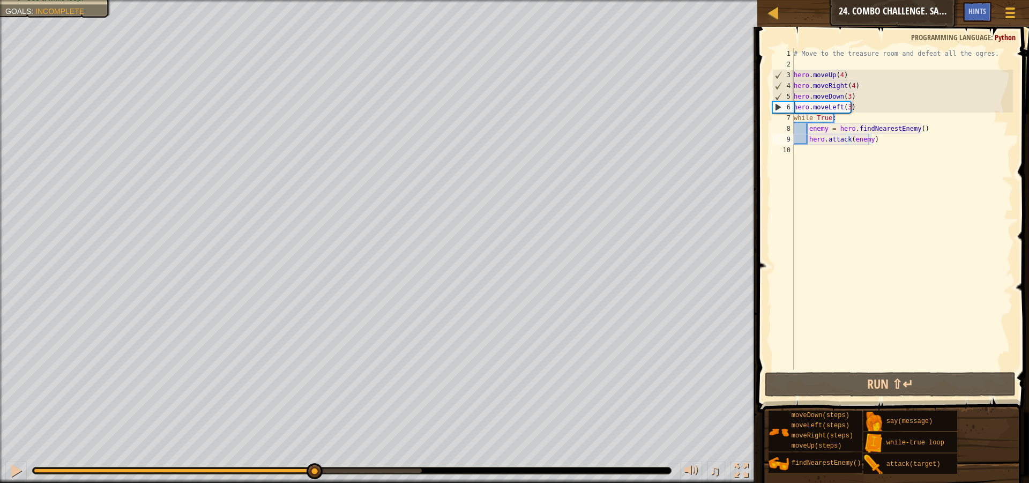
click at [200, 466] on div "♫" at bounding box center [378, 468] width 757 height 32
click at [200, 469] on div at bounding box center [174, 470] width 280 height 4
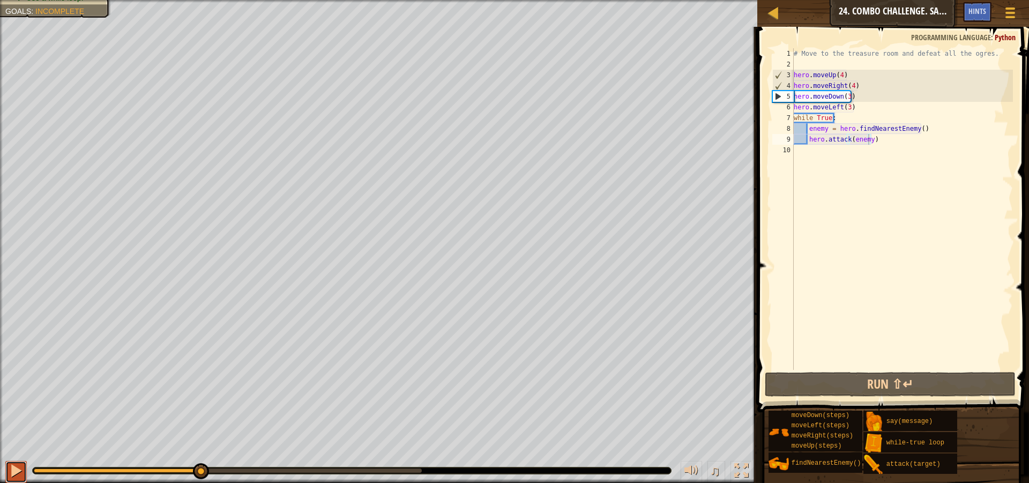
click at [8, 476] on button at bounding box center [15, 472] width 21 height 22
click at [17, 475] on div at bounding box center [16, 471] width 14 height 14
click at [847, 106] on div "# Move to the treasure room and defeat all the ogres. hero . moveUp ( 4 ) hero …" at bounding box center [902, 219] width 222 height 343
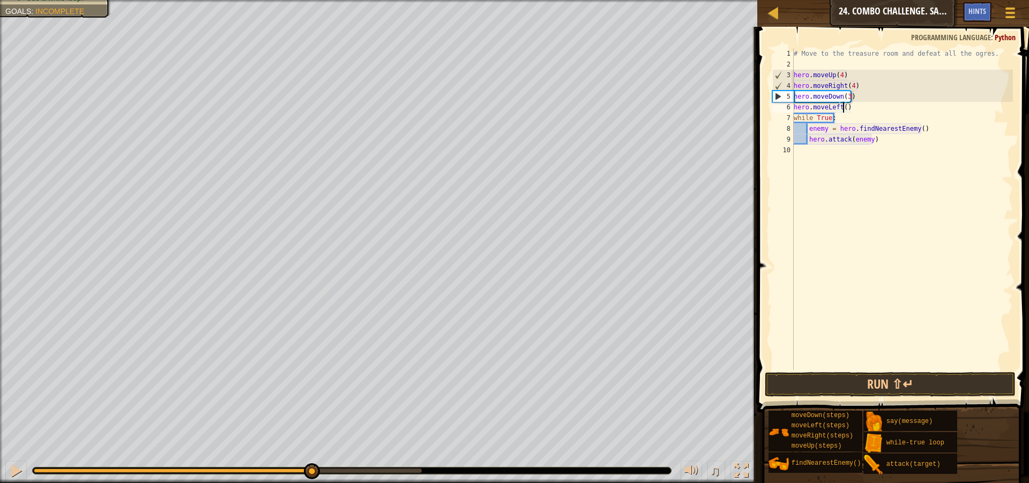
scroll to position [5, 4]
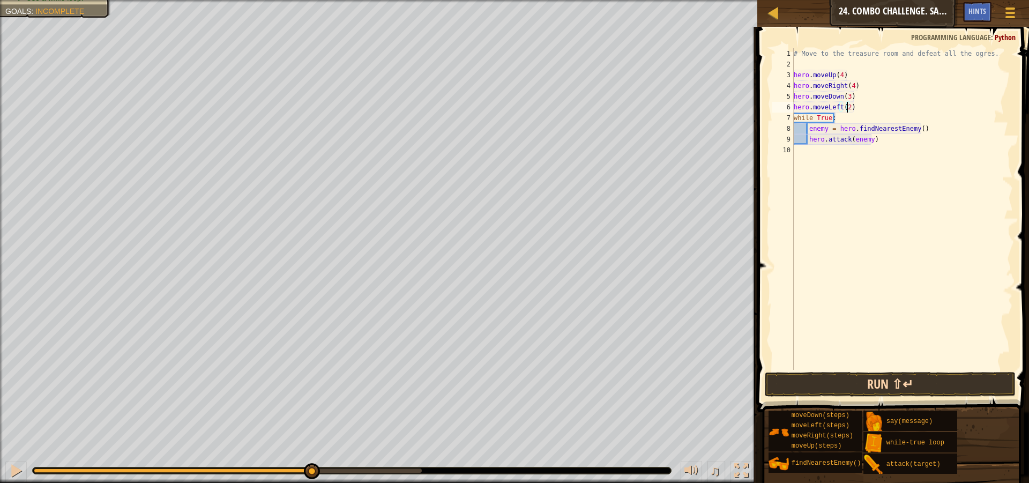
type textarea "hero.moveLeft(2)"
click at [907, 385] on button "Run ⇧↵" at bounding box center [890, 384] width 251 height 25
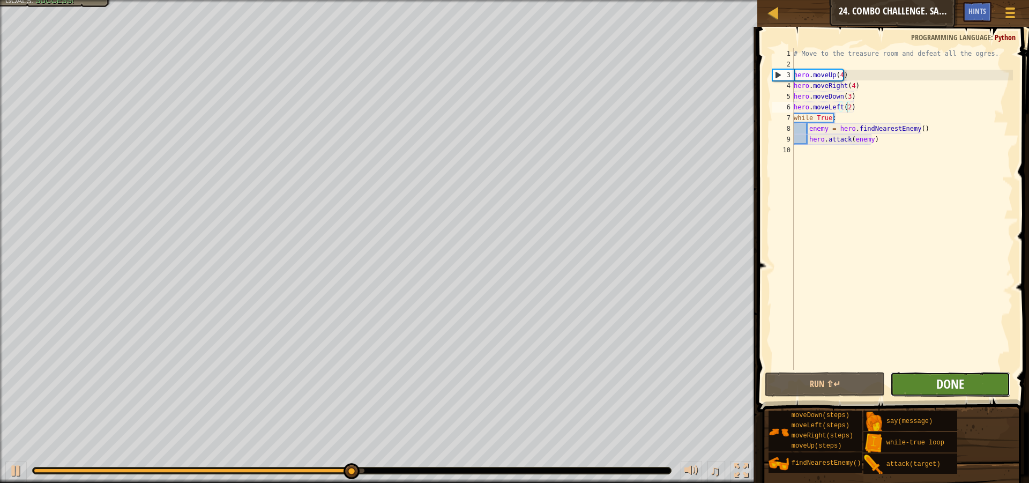
click at [938, 390] on span "Done" at bounding box center [950, 383] width 28 height 17
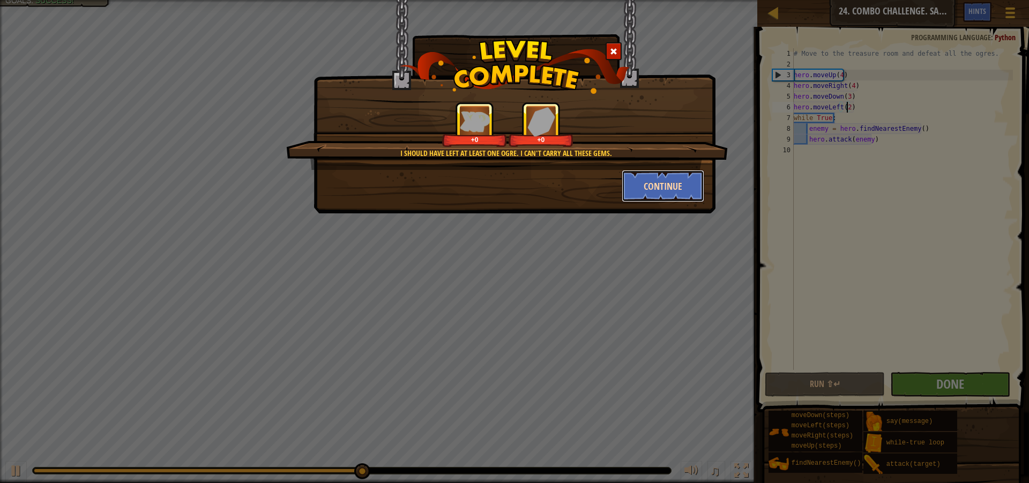
click at [648, 188] on button "Continue" at bounding box center [663, 186] width 83 height 32
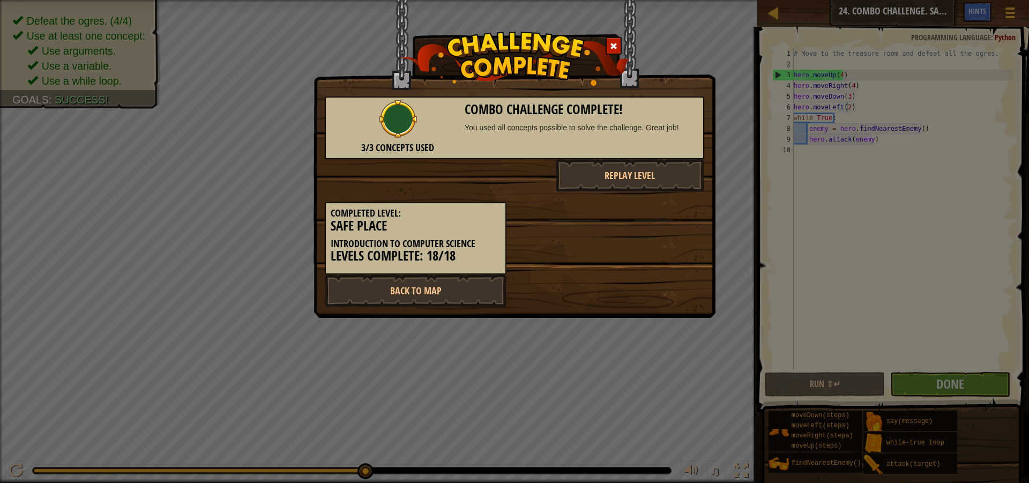
drag, startPoint x: 429, startPoint y: 315, endPoint x: 471, endPoint y: 283, distance: 52.7
click at [433, 302] on div "3/3 Concepts Used Combo Challenge Complete! You used all concepts possible to s…" at bounding box center [514, 159] width 402 height 318
click at [480, 281] on link "Back to Map" at bounding box center [416, 290] width 182 height 32
